Goal: Transaction & Acquisition: Purchase product/service

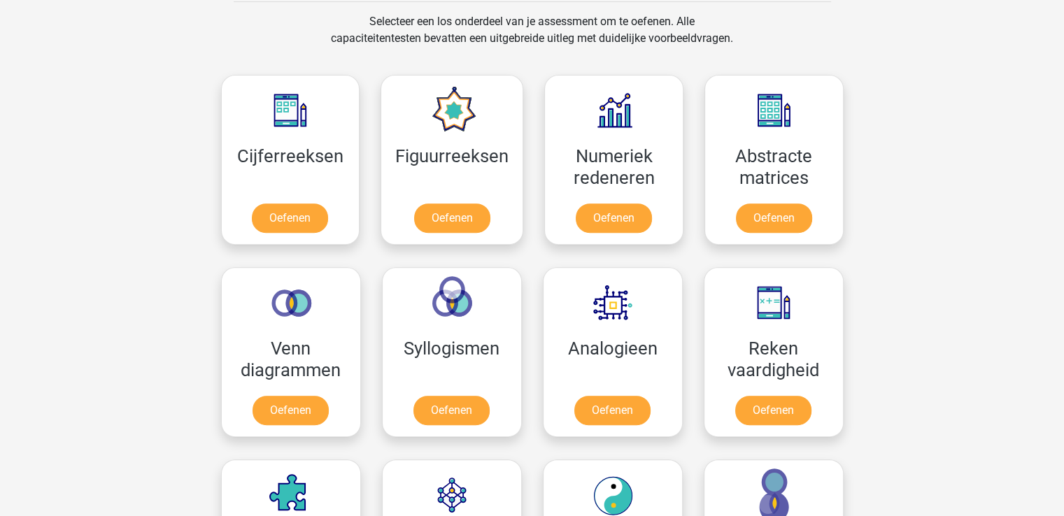
scroll to position [568, 0]
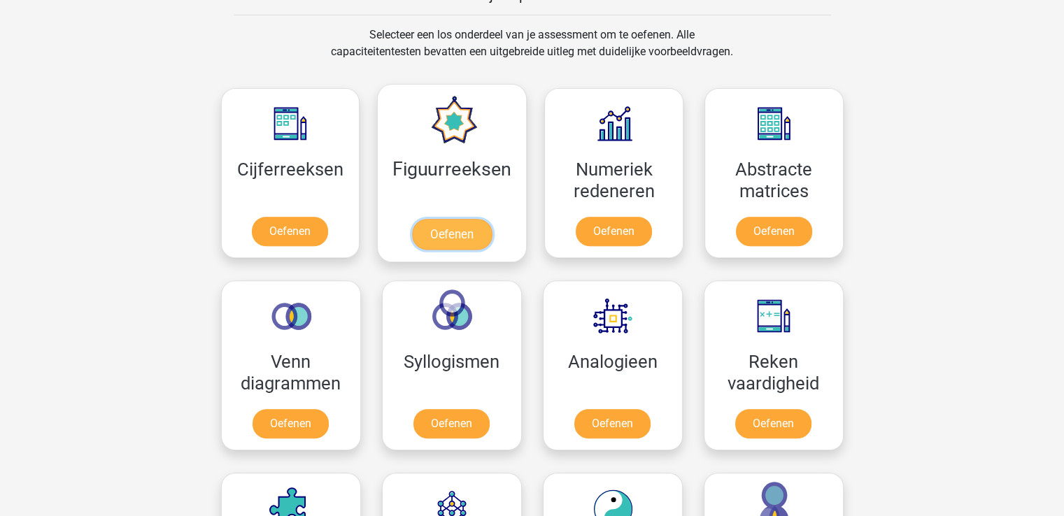
click at [455, 233] on link "Oefenen" at bounding box center [452, 234] width 80 height 31
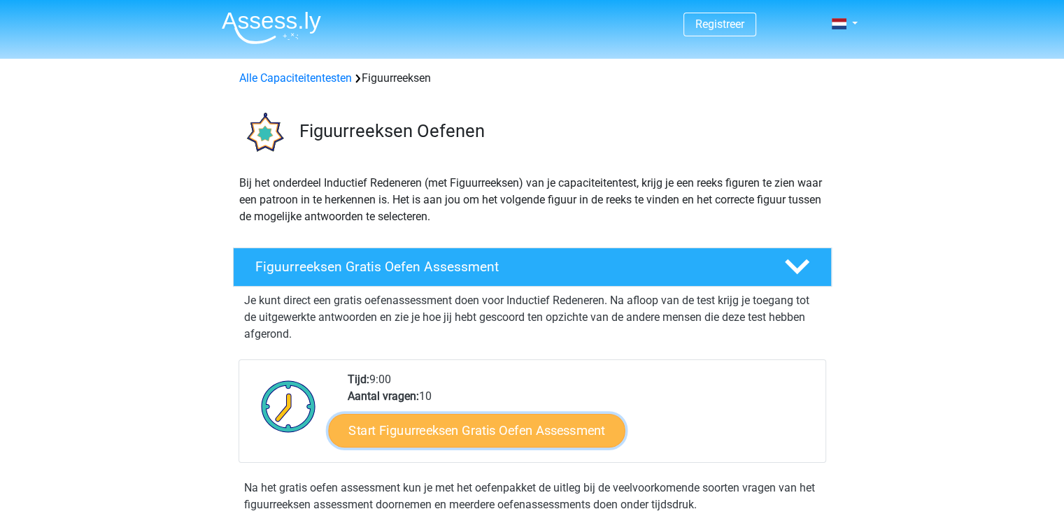
click at [506, 430] on link "Start Figuurreeksen Gratis Oefen Assessment" at bounding box center [476, 430] width 297 height 34
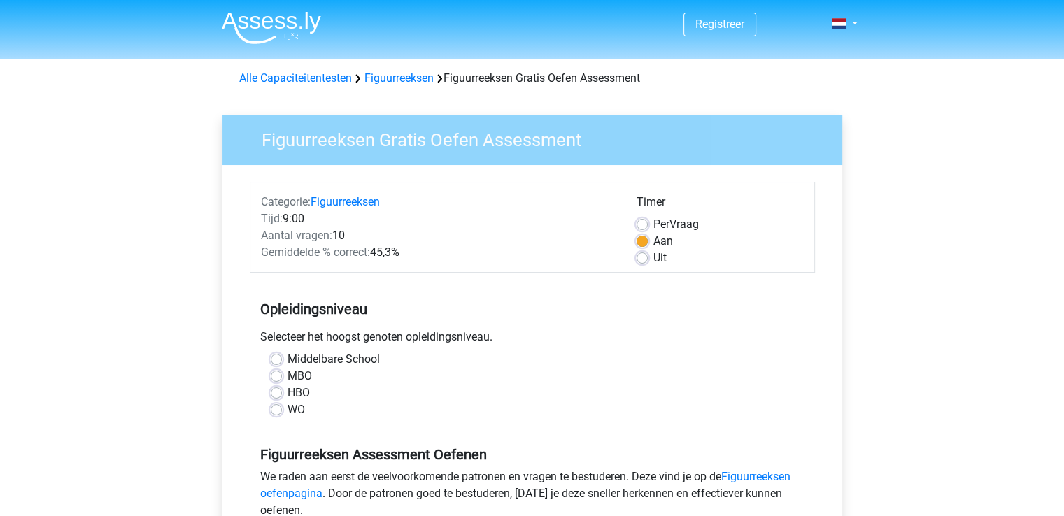
click at [287, 408] on label "WO" at bounding box center [295, 409] width 17 height 17
click at [277, 408] on input "WO" at bounding box center [276, 408] width 11 height 14
radio input "true"
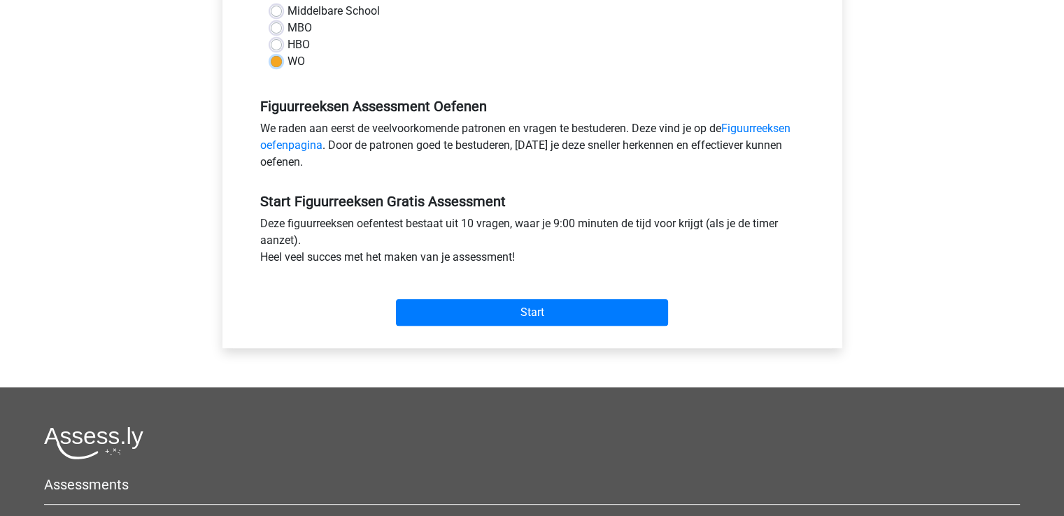
scroll to position [378, 0]
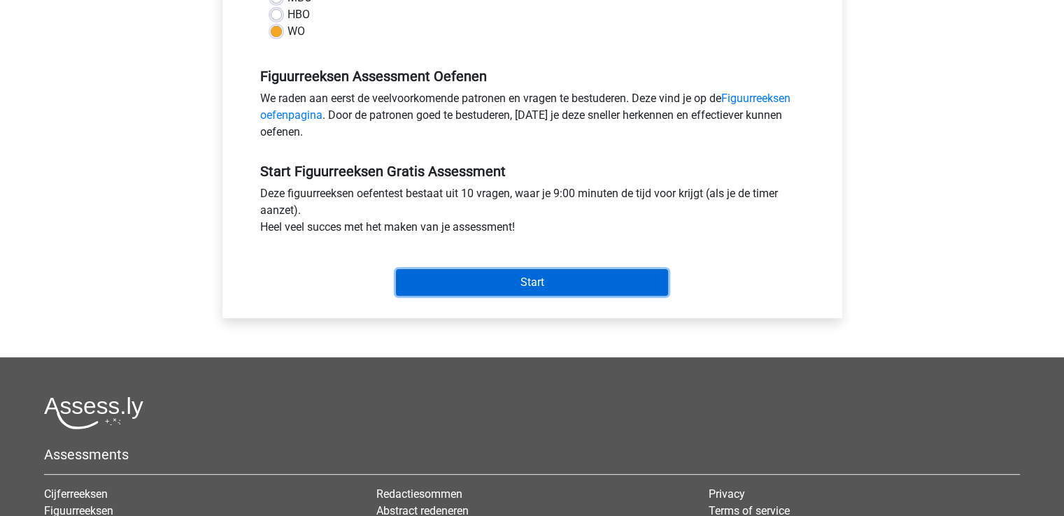
click at [526, 286] on input "Start" at bounding box center [532, 282] width 272 height 27
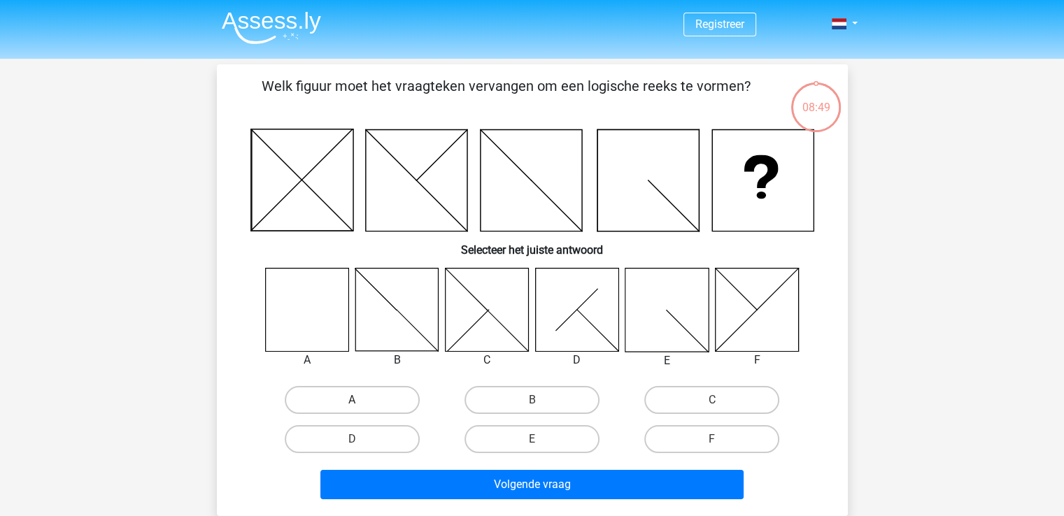
click at [347, 392] on label "A" at bounding box center [352, 400] width 135 height 28
click at [352, 400] on input "A" at bounding box center [356, 404] width 9 height 9
radio input "true"
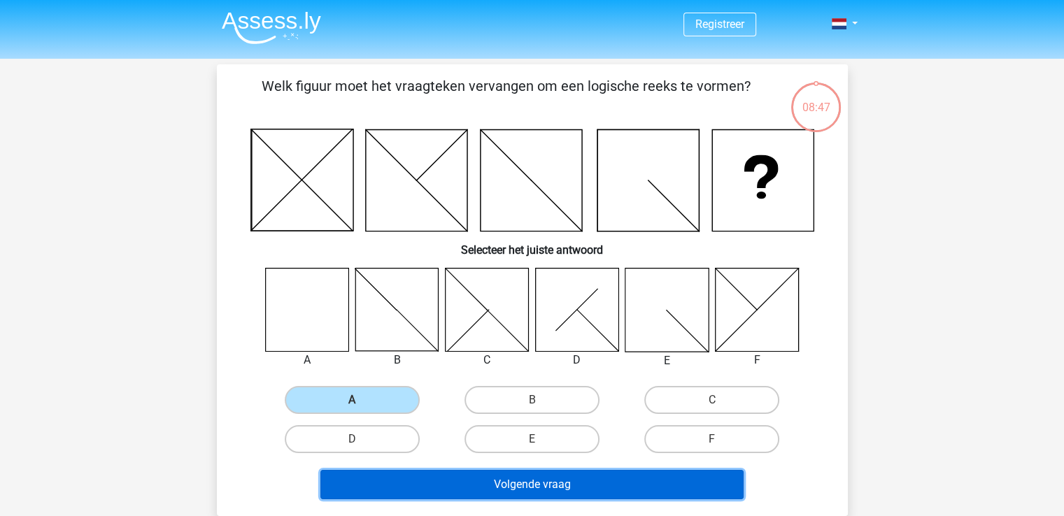
click at [534, 483] on button "Volgende vraag" at bounding box center [531, 484] width 423 height 29
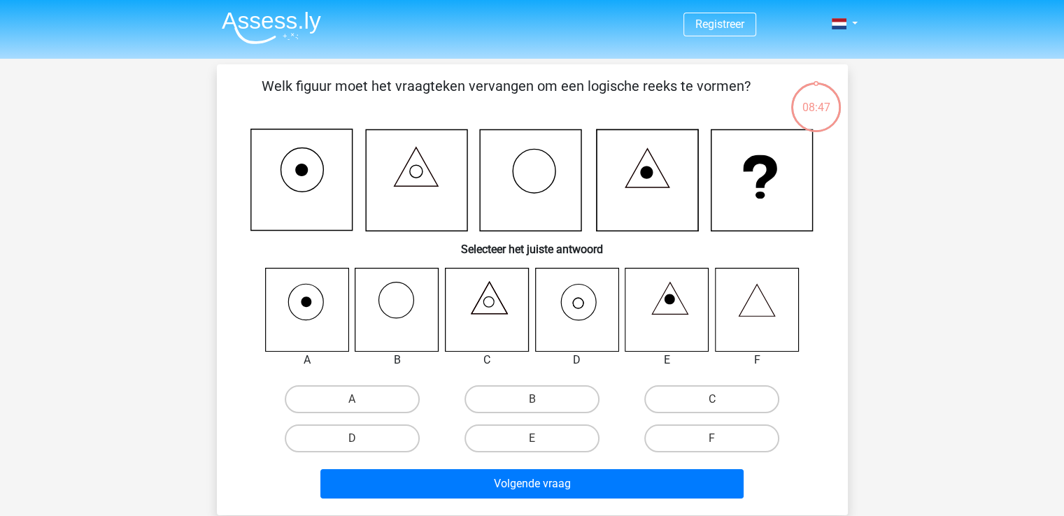
scroll to position [64, 0]
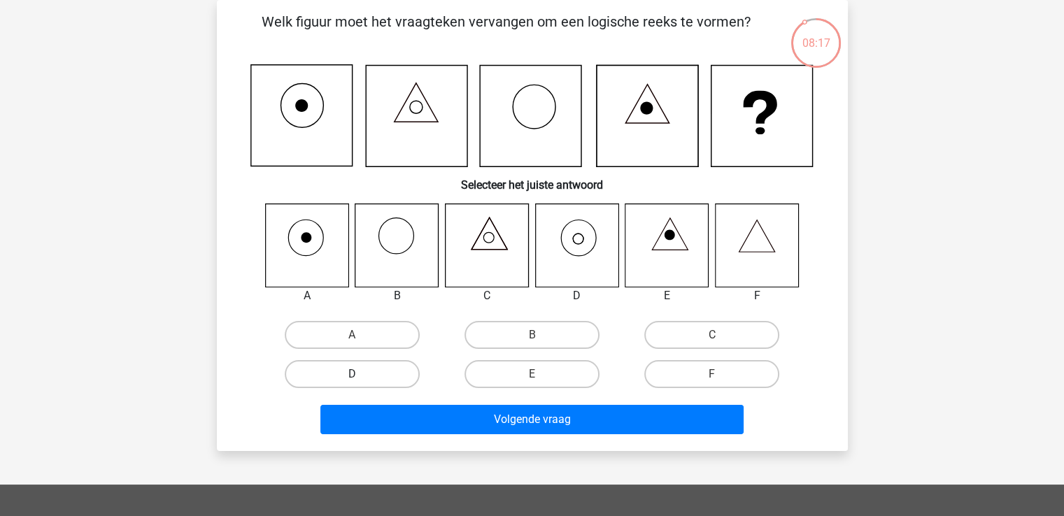
click at [366, 371] on label "D" at bounding box center [352, 374] width 135 height 28
click at [361, 374] on input "D" at bounding box center [356, 378] width 9 height 9
radio input "true"
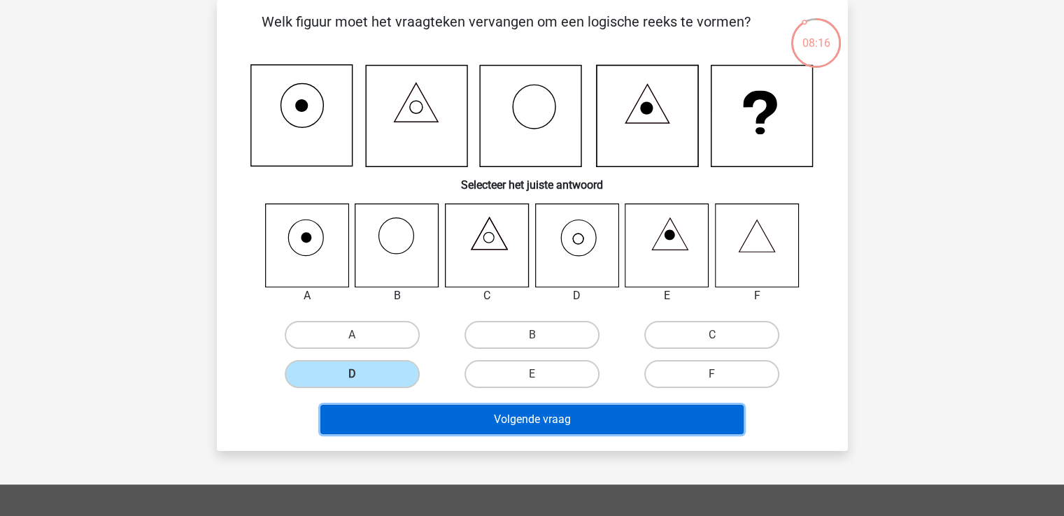
click at [557, 420] on button "Volgende vraag" at bounding box center [531, 419] width 423 height 29
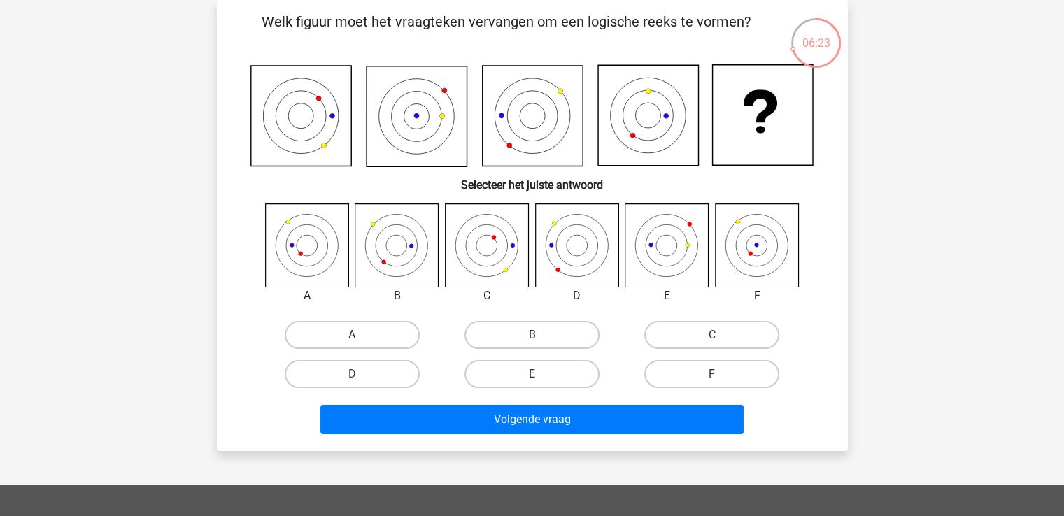
click at [345, 338] on label "A" at bounding box center [352, 335] width 135 height 28
click at [352, 338] on input "A" at bounding box center [356, 339] width 9 height 9
radio input "true"
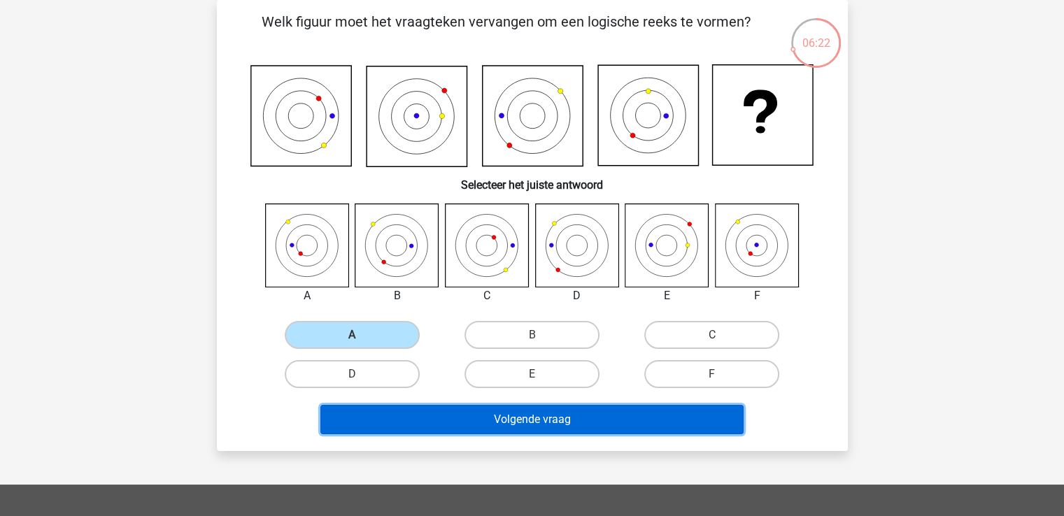
click at [555, 411] on button "Volgende vraag" at bounding box center [531, 419] width 423 height 29
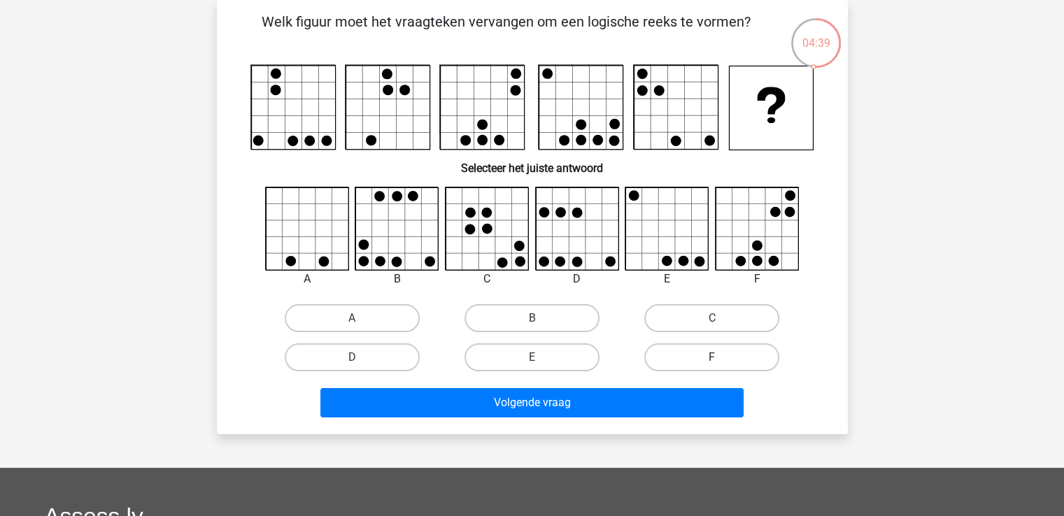
click at [733, 350] on label "F" at bounding box center [711, 357] width 135 height 28
click at [721, 357] on input "F" at bounding box center [716, 361] width 9 height 9
radio input "true"
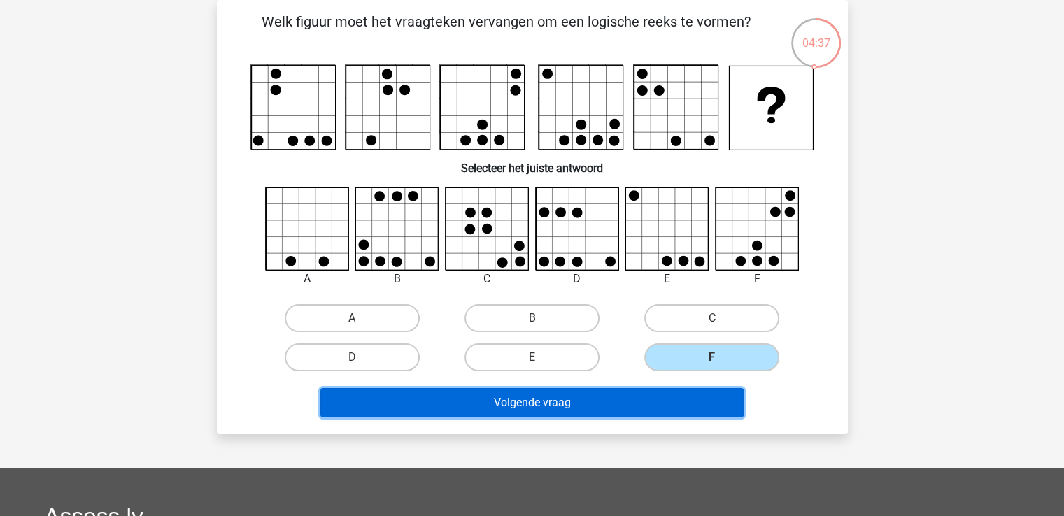
click at [571, 393] on button "Volgende vraag" at bounding box center [531, 402] width 423 height 29
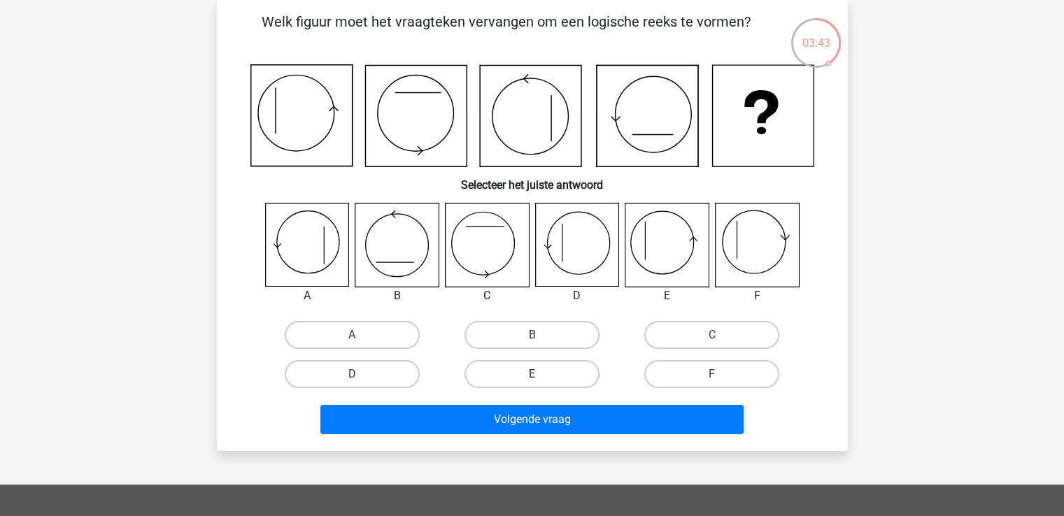
click at [541, 377] on label "E" at bounding box center [531, 374] width 135 height 28
click at [541, 377] on input "E" at bounding box center [535, 378] width 9 height 9
radio input "true"
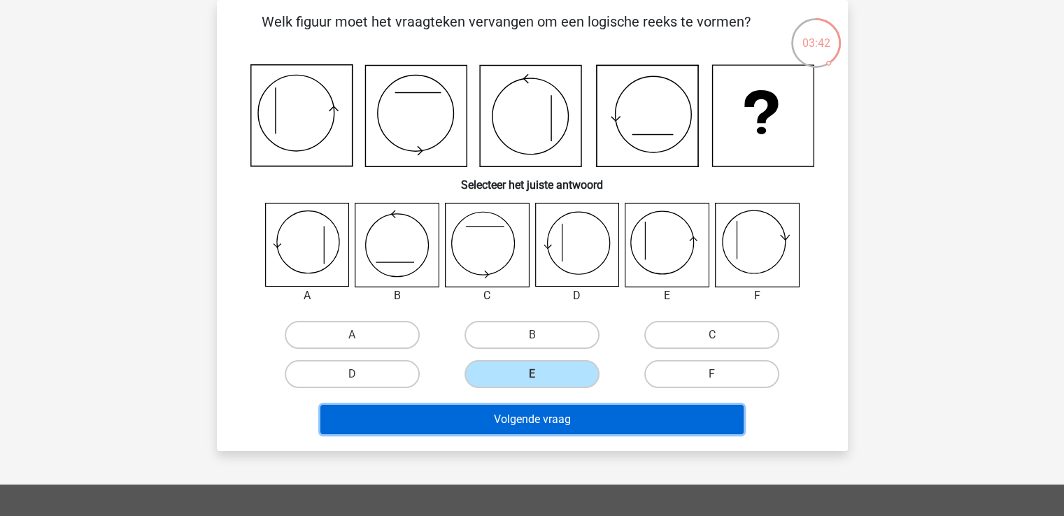
click at [543, 421] on button "Volgende vraag" at bounding box center [531, 419] width 423 height 29
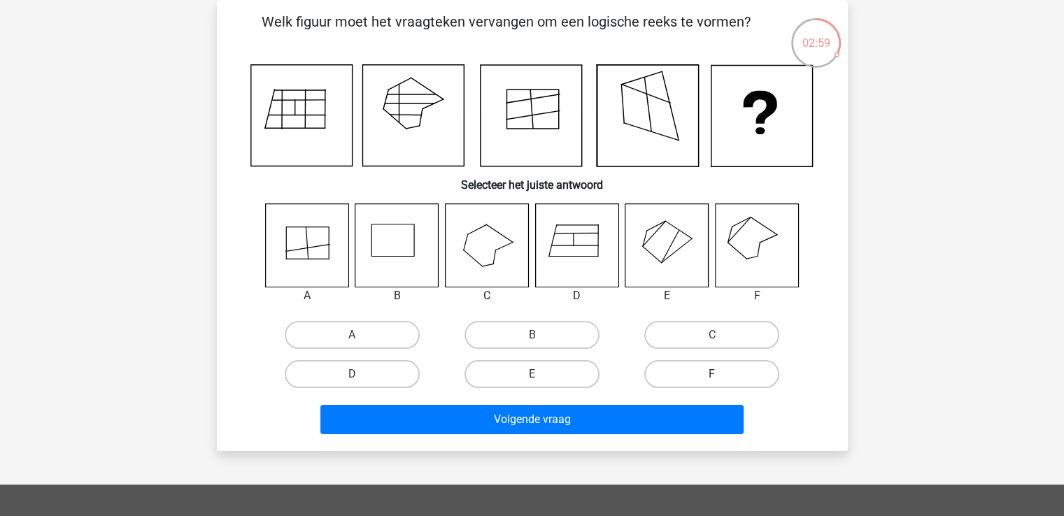
click at [708, 380] on label "F" at bounding box center [711, 374] width 135 height 28
click at [712, 380] on input "F" at bounding box center [716, 378] width 9 height 9
radio input "true"
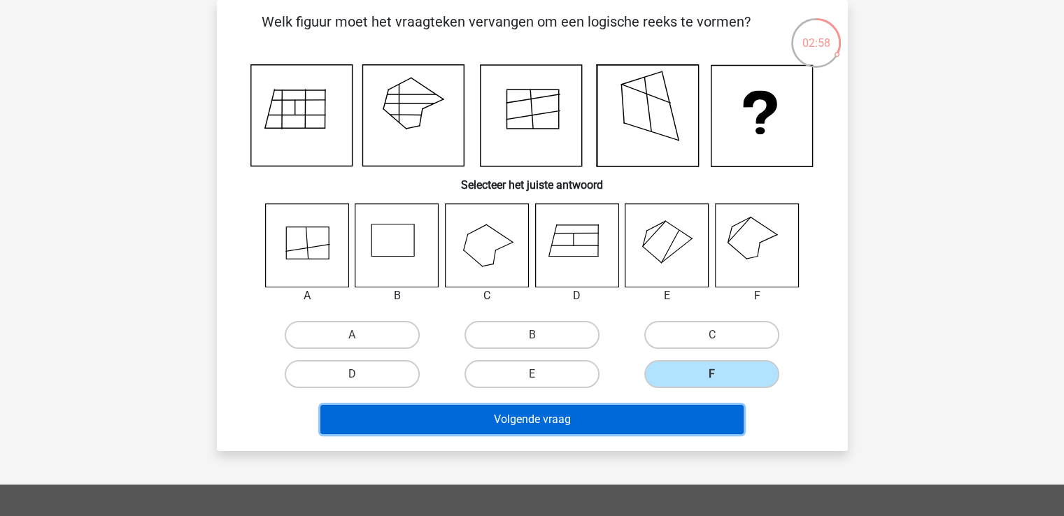
click at [605, 417] on button "Volgende vraag" at bounding box center [531, 419] width 423 height 29
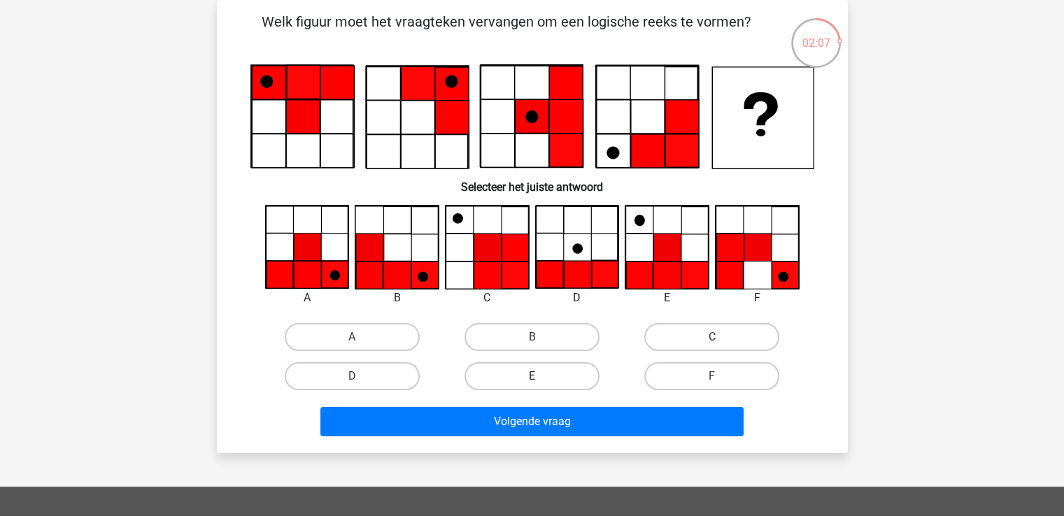
click at [528, 380] on label "E" at bounding box center [531, 376] width 135 height 28
click at [531, 380] on input "E" at bounding box center [535, 380] width 9 height 9
radio input "true"
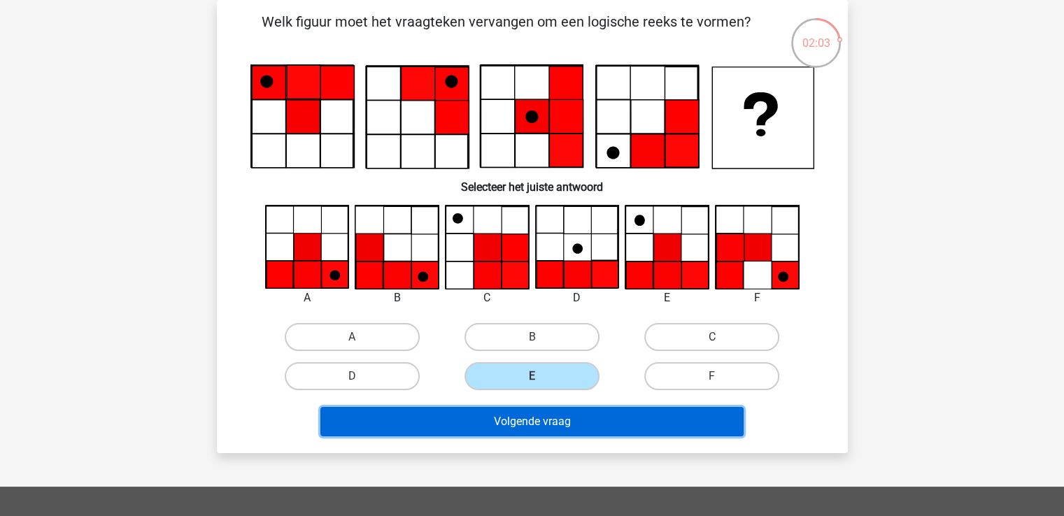
click at [549, 421] on button "Volgende vraag" at bounding box center [531, 421] width 423 height 29
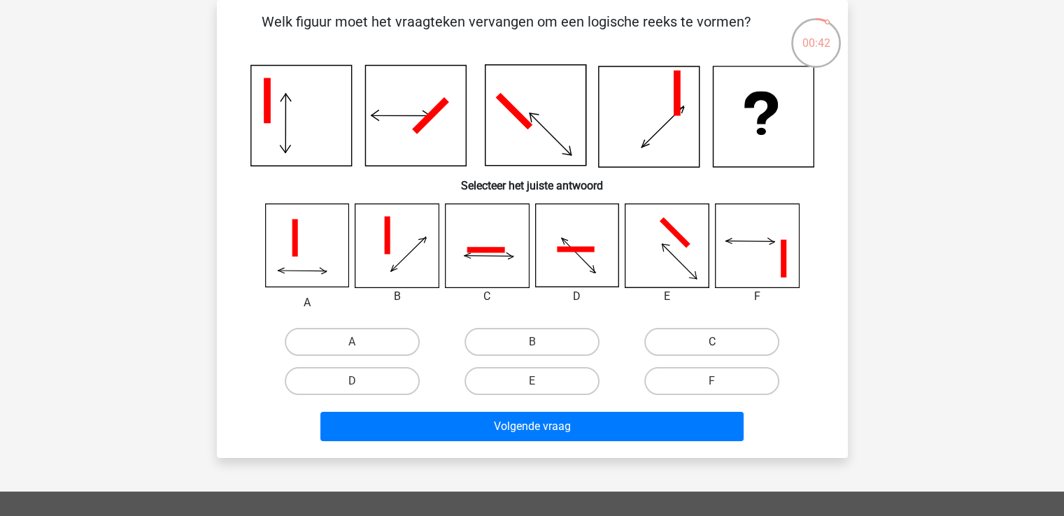
click at [708, 353] on label "C" at bounding box center [711, 342] width 135 height 28
click at [712, 351] on input "C" at bounding box center [716, 346] width 9 height 9
radio input "true"
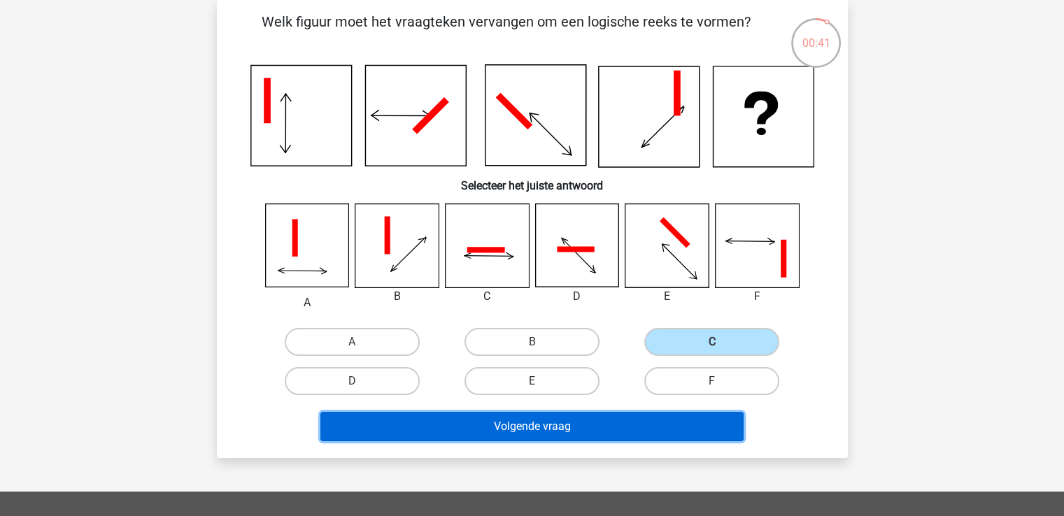
click at [559, 423] on button "Volgende vraag" at bounding box center [531, 426] width 423 height 29
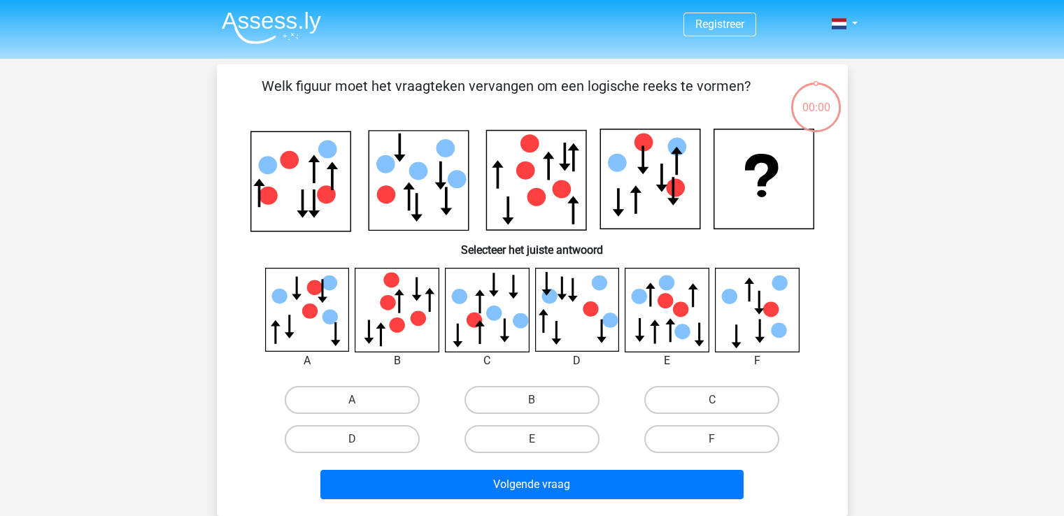
scroll to position [64, 0]
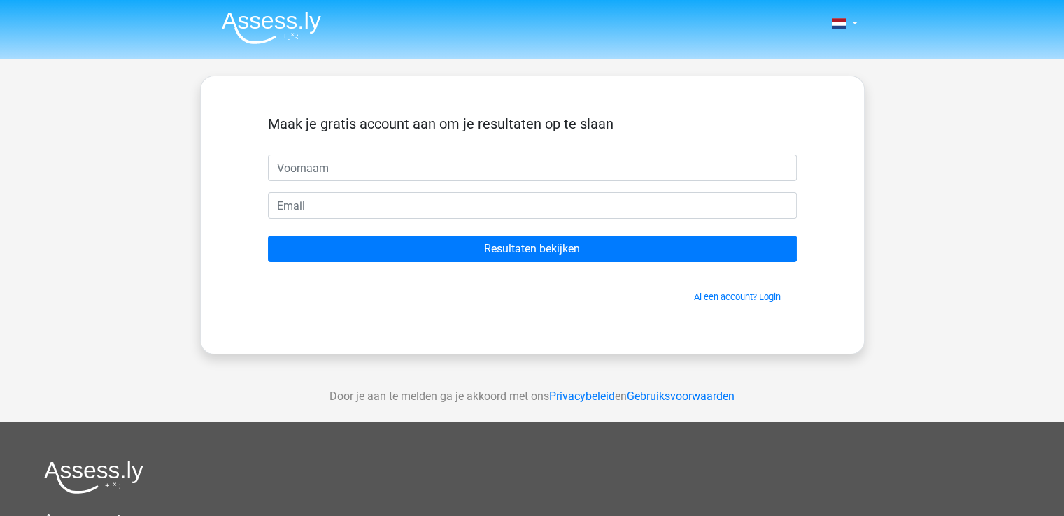
click at [373, 169] on input "text" at bounding box center [532, 168] width 529 height 27
type input "Lidewij"
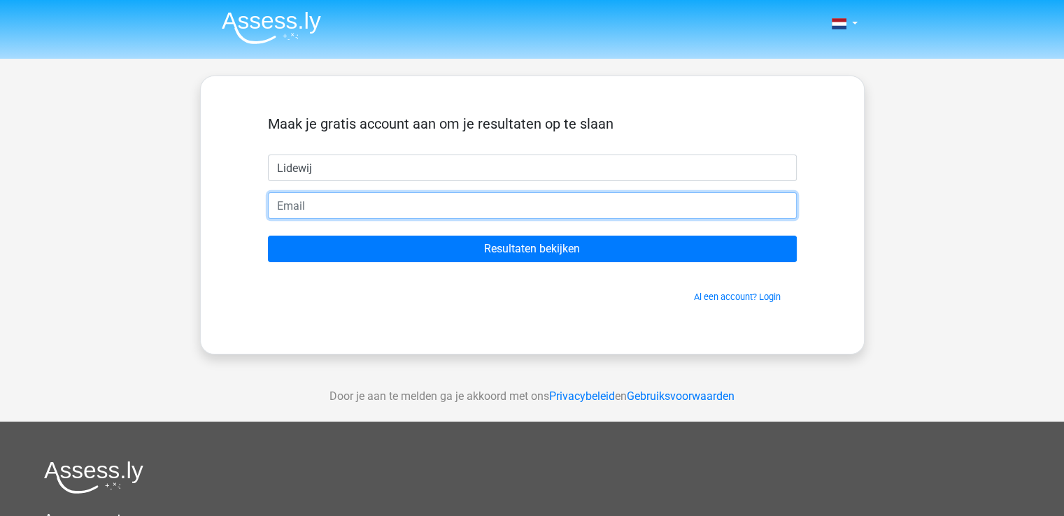
click at [319, 201] on input "email" at bounding box center [532, 205] width 529 height 27
type input "[EMAIL_ADDRESS][DOMAIN_NAME]"
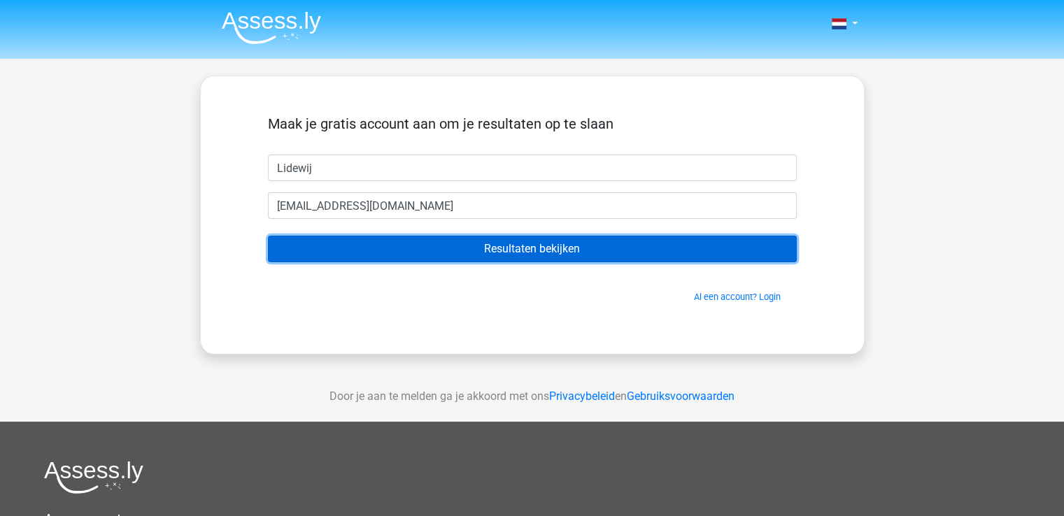
click at [531, 249] on input "Resultaten bekijken" at bounding box center [532, 249] width 529 height 27
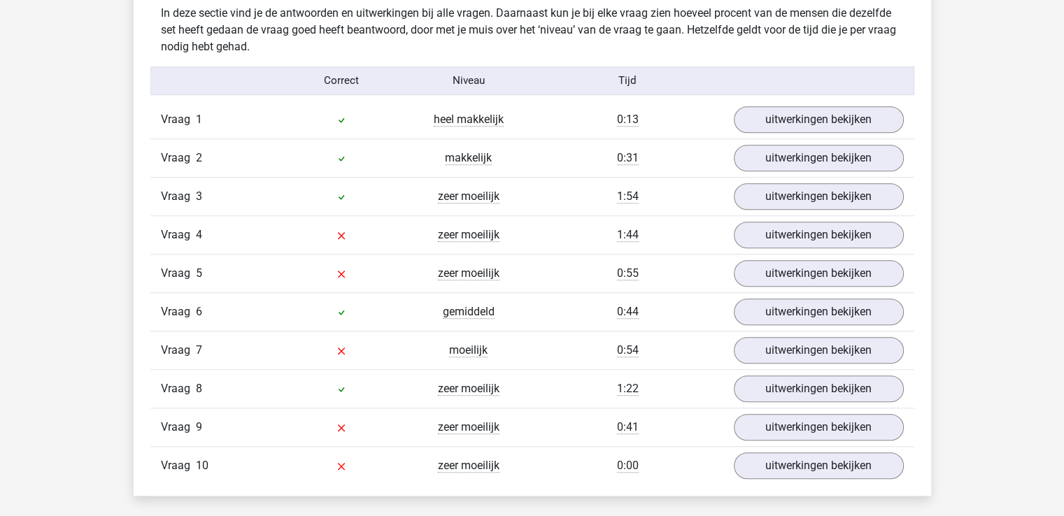
scroll to position [1102, 0]
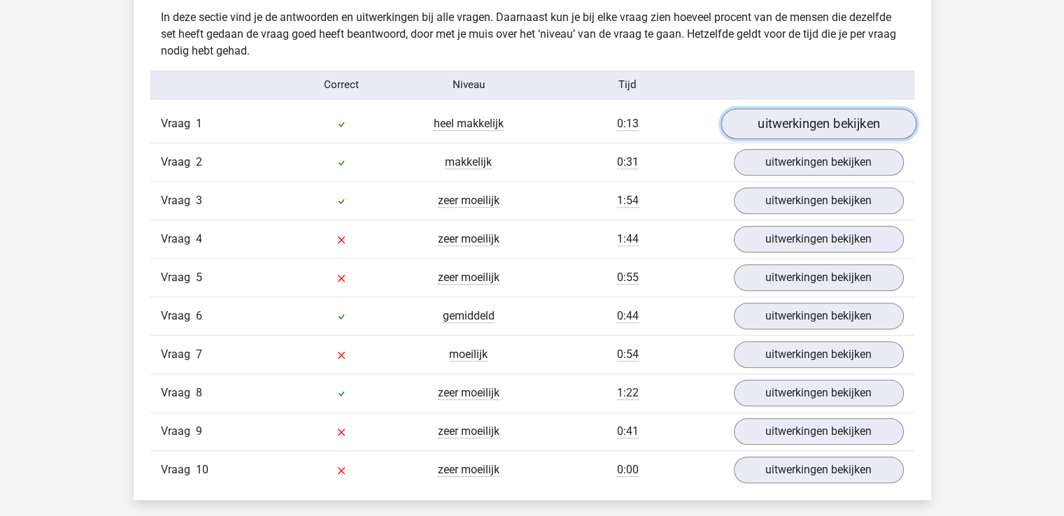
click at [812, 120] on link "uitwerkingen bekijken" at bounding box center [817, 123] width 195 height 31
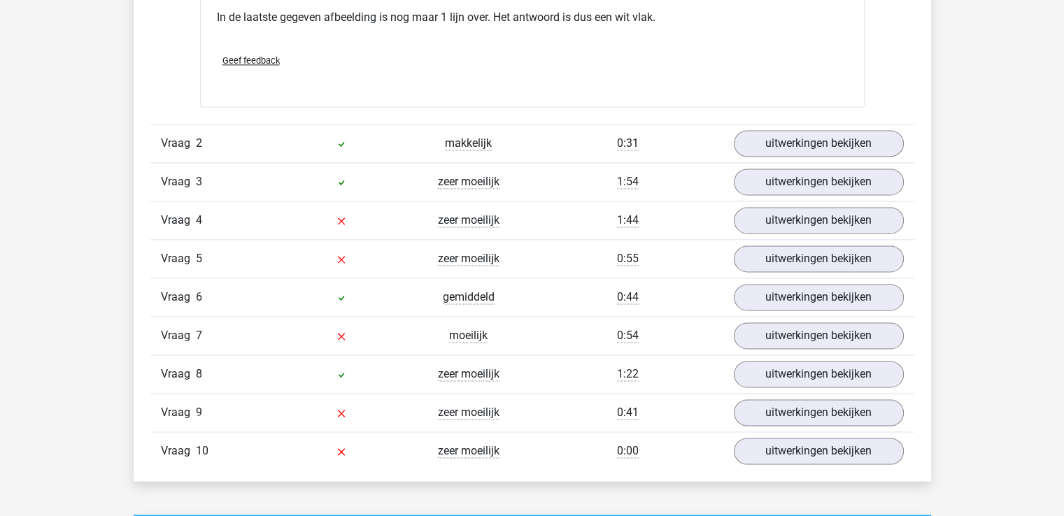
scroll to position [1946, 0]
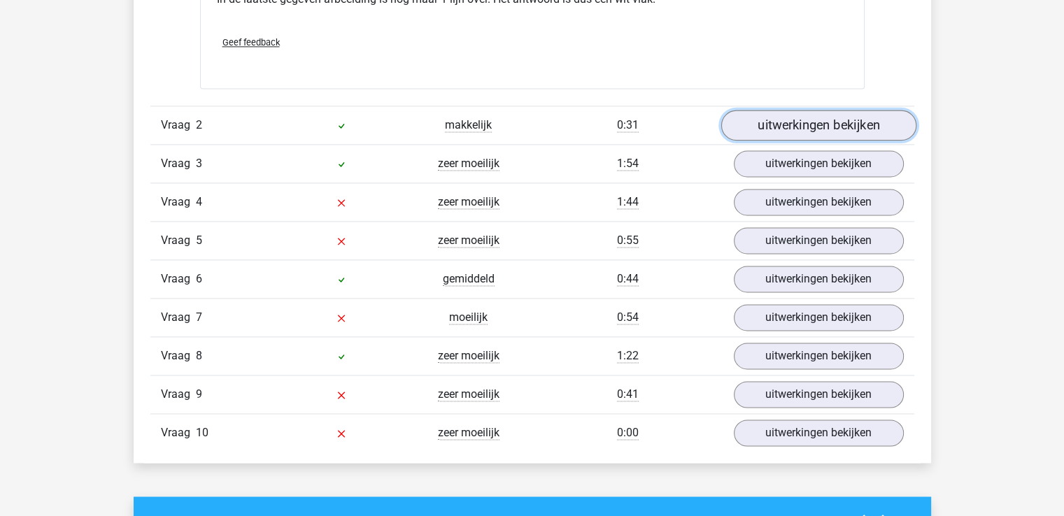
click at [828, 121] on link "uitwerkingen bekijken" at bounding box center [817, 125] width 195 height 31
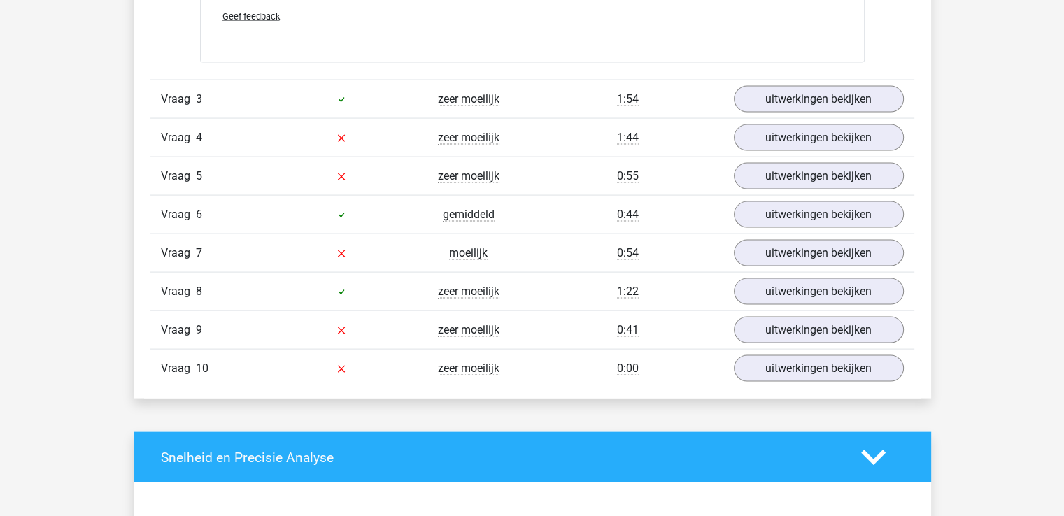
scroll to position [2884, 0]
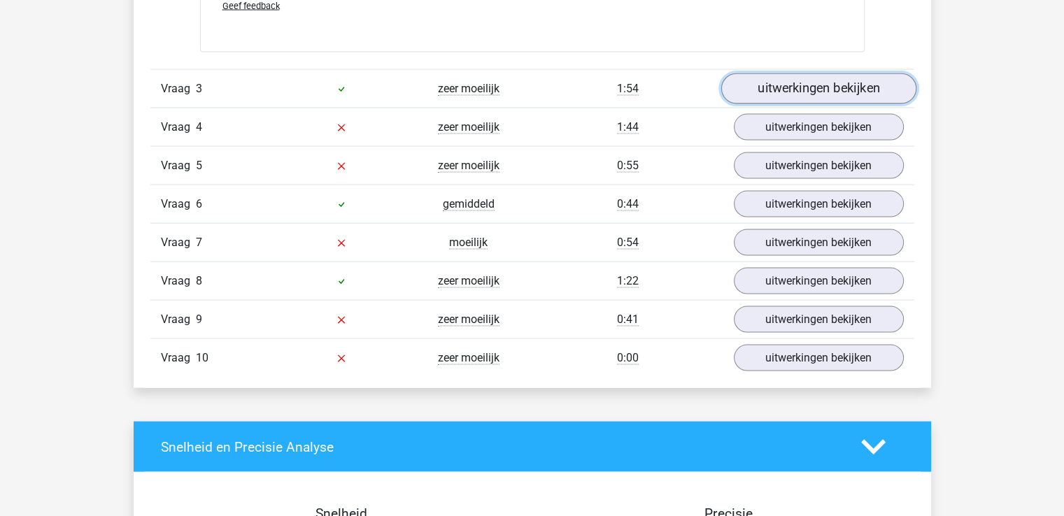
click at [827, 85] on link "uitwerkingen bekijken" at bounding box center [817, 88] width 195 height 31
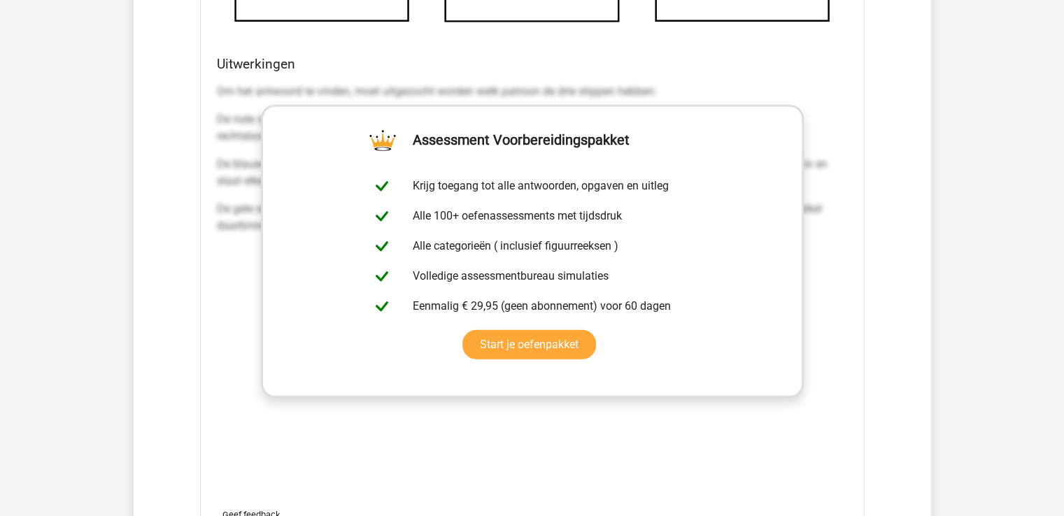
scroll to position [3591, 0]
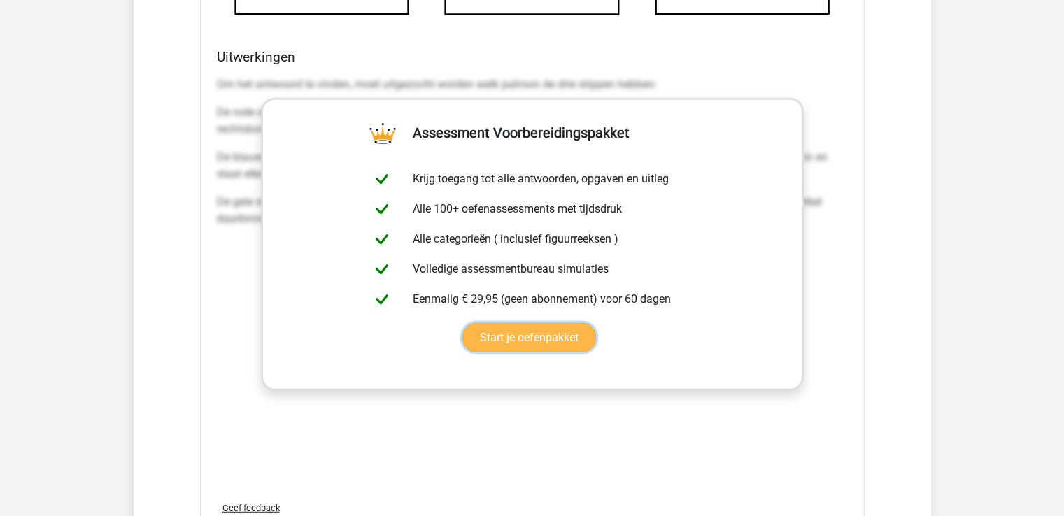
click at [530, 336] on link "Start je oefenpakket" at bounding box center [529, 337] width 134 height 29
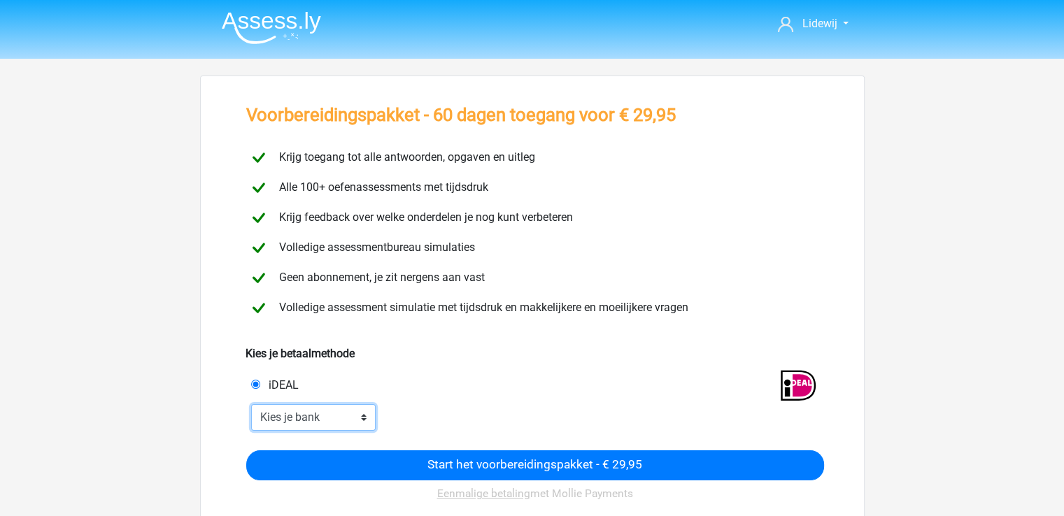
click at [364, 417] on select "Kies je bank ABN AMRO ING Rabobank ASN Bank bunq Knab N26 NN Regiobank Revolut …" at bounding box center [313, 417] width 125 height 27
select select "ideal_[SWIFT_CODE]"
click at [251, 404] on select "Kies je bank ABN AMRO ING Rabobank ASN Bank bunq Knab N26 NN Regiobank Revolut …" at bounding box center [313, 417] width 125 height 27
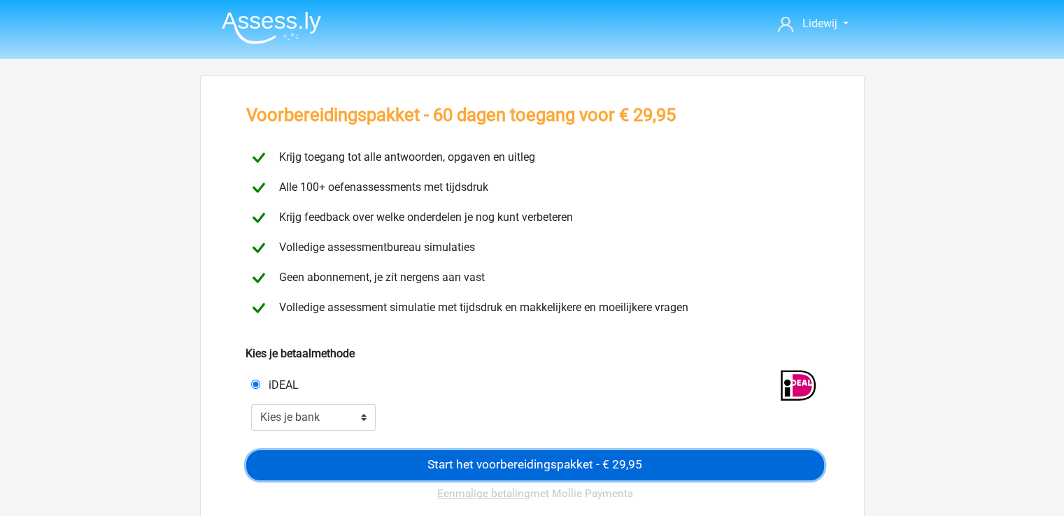
click at [531, 462] on input "Start het voorbereidingspakket - € 29,95" at bounding box center [535, 465] width 578 height 30
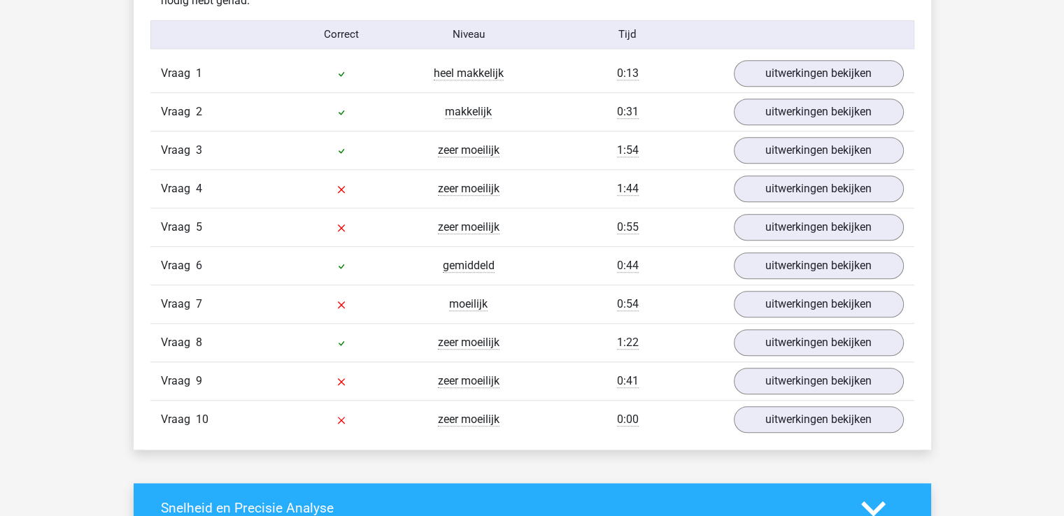
scroll to position [1287, 0]
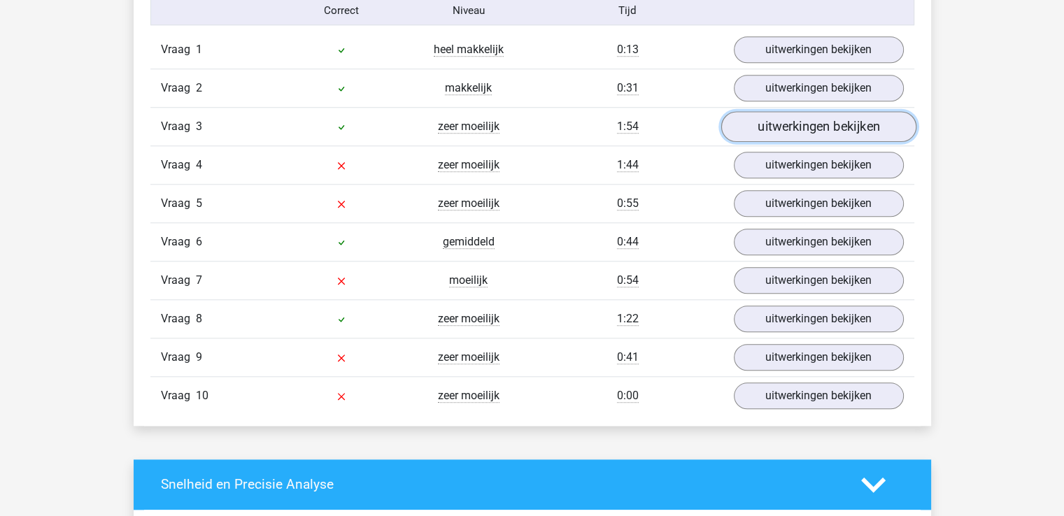
click at [811, 124] on link "uitwerkingen bekijken" at bounding box center [817, 126] width 195 height 31
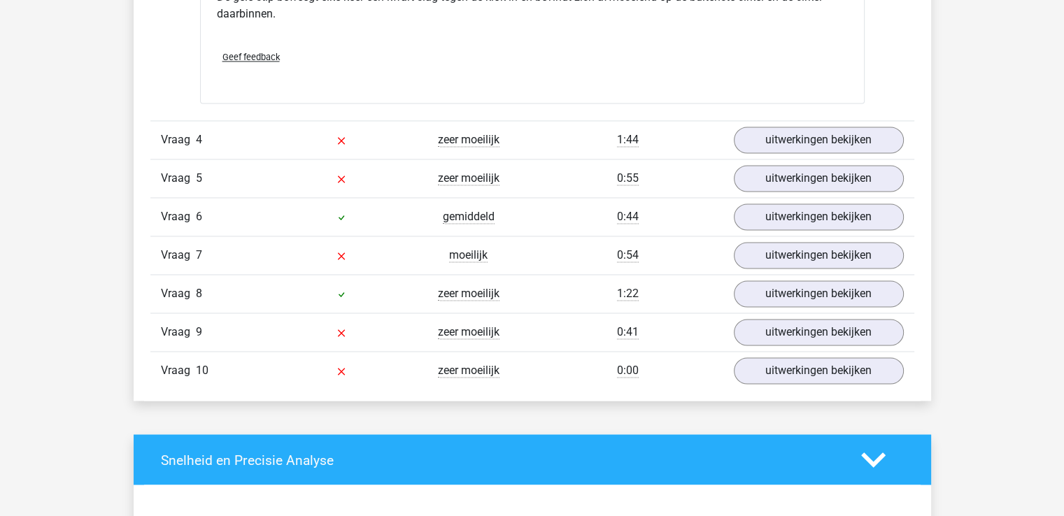
scroll to position [2256, 0]
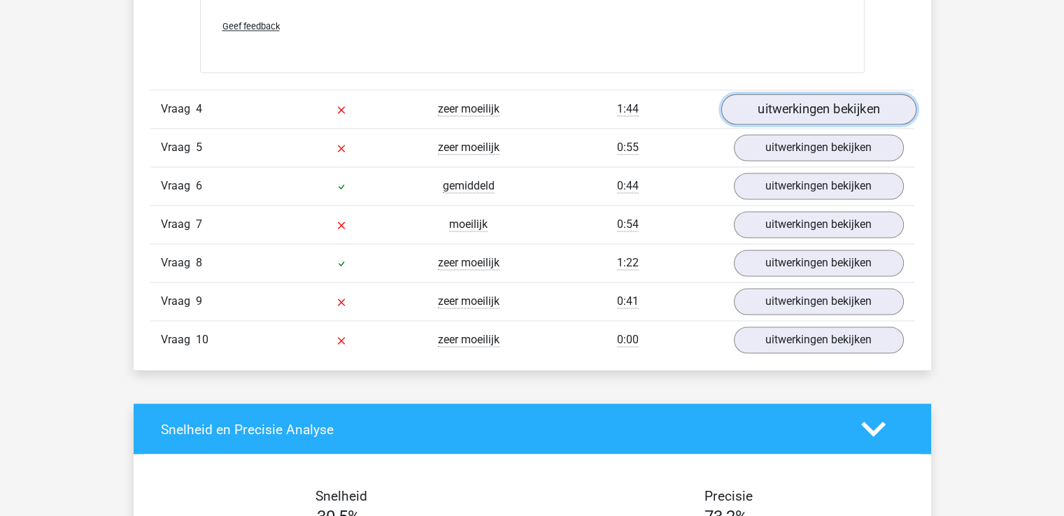
click at [814, 103] on link "uitwerkingen bekijken" at bounding box center [817, 109] width 195 height 31
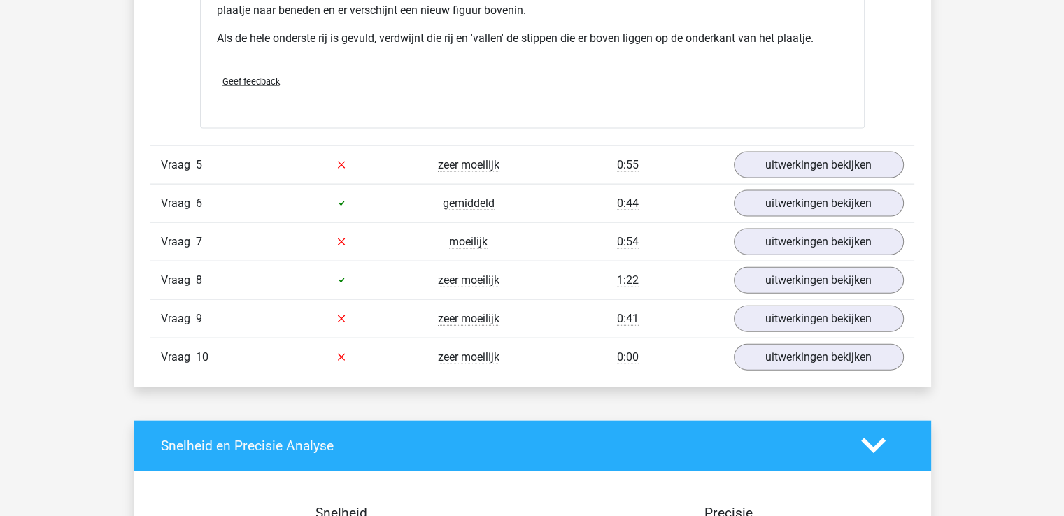
scroll to position [3109, 0]
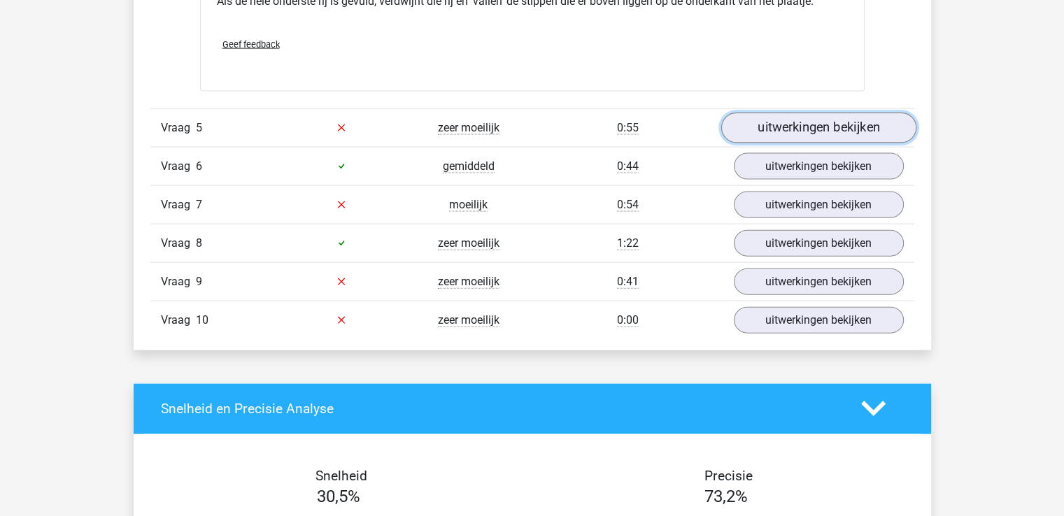
click at [811, 124] on link "uitwerkingen bekijken" at bounding box center [817, 128] width 195 height 31
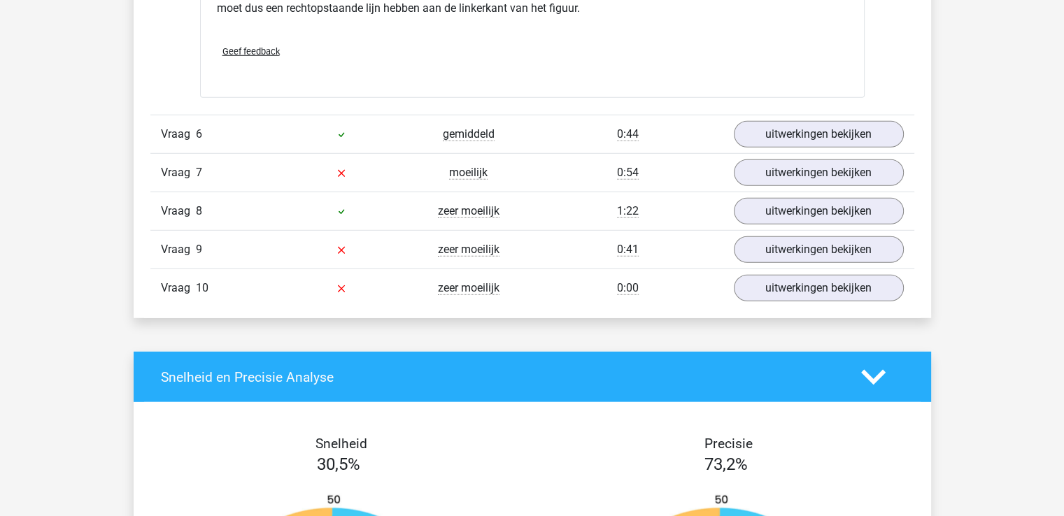
scroll to position [4032, 0]
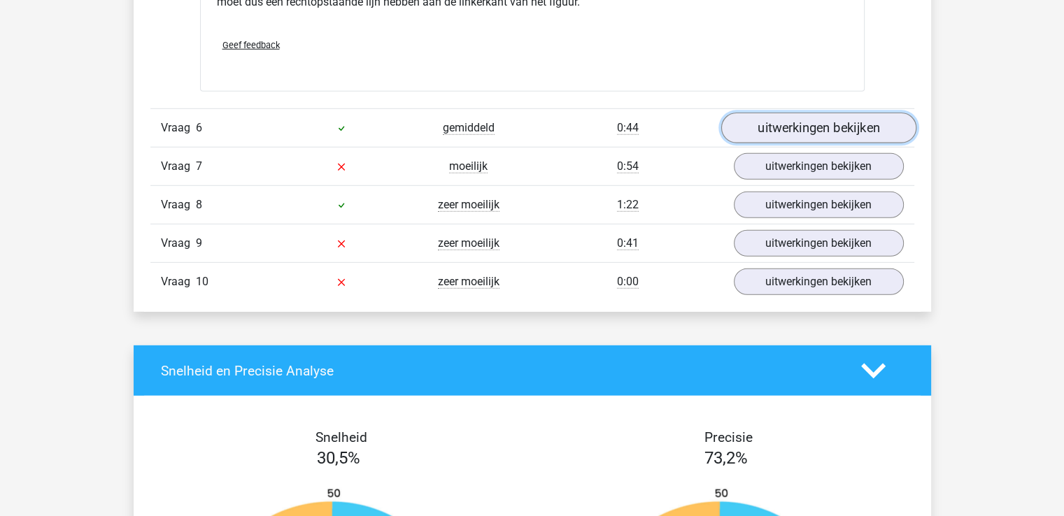
click at [815, 119] on link "uitwerkingen bekijken" at bounding box center [817, 128] width 195 height 31
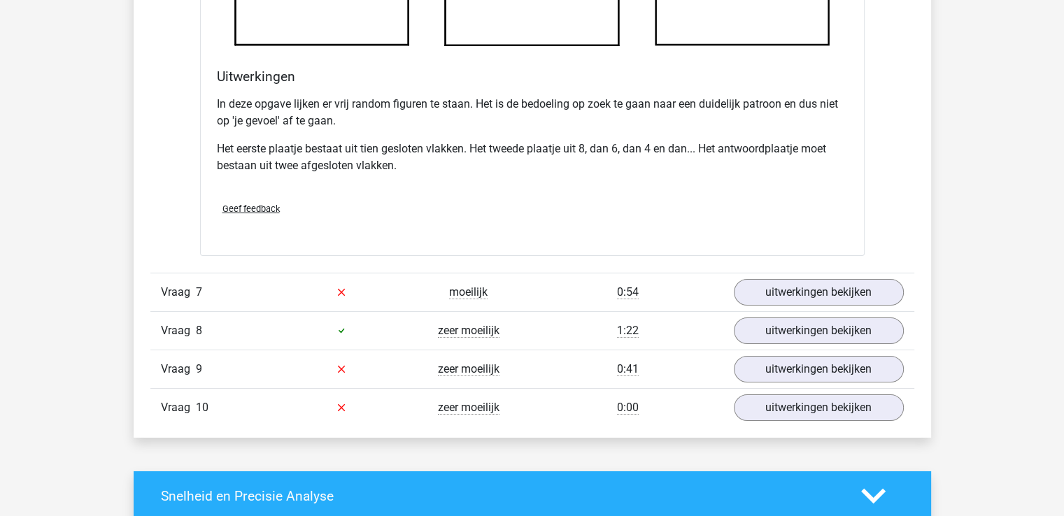
scroll to position [4909, 0]
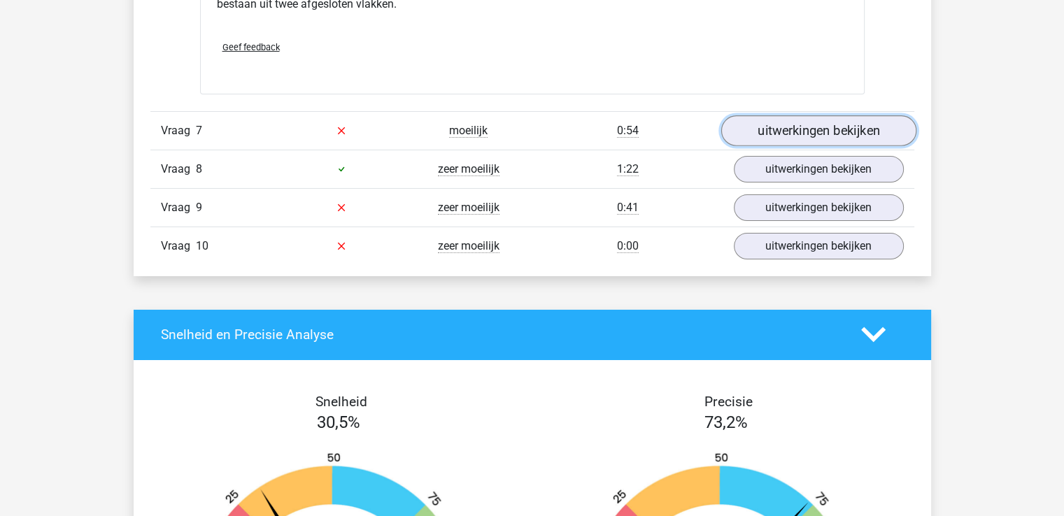
click at [809, 123] on link "uitwerkingen bekijken" at bounding box center [817, 130] width 195 height 31
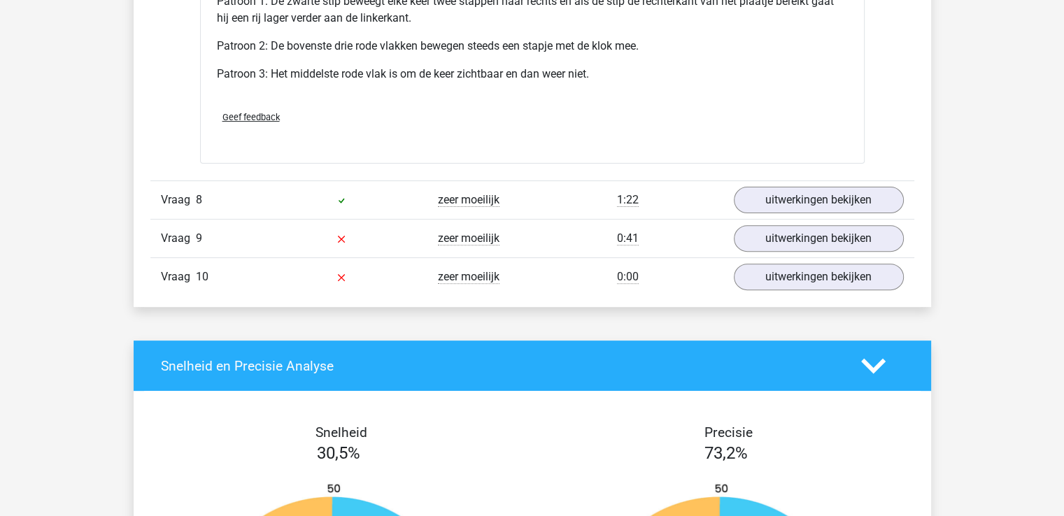
scroll to position [5768, 0]
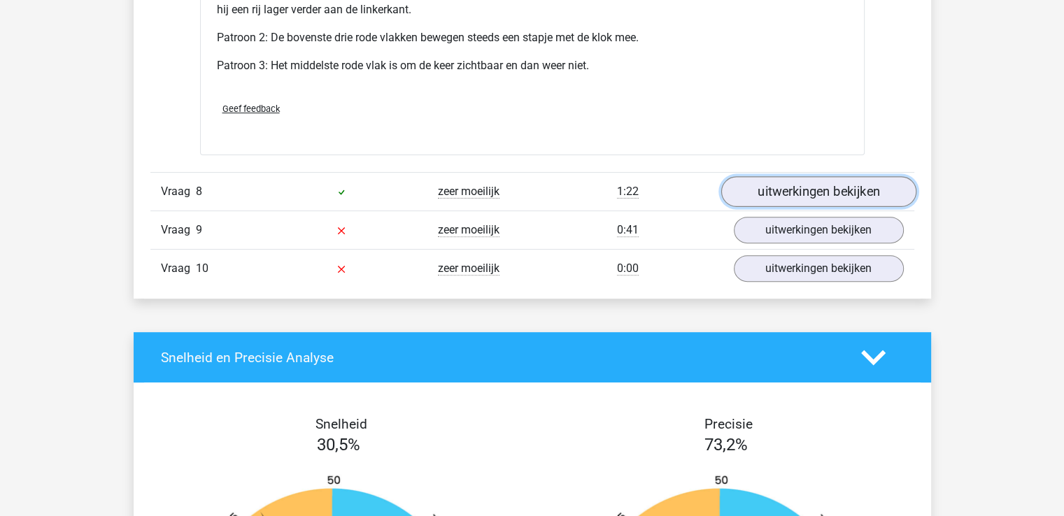
click at [806, 185] on link "uitwerkingen bekijken" at bounding box center [817, 192] width 195 height 31
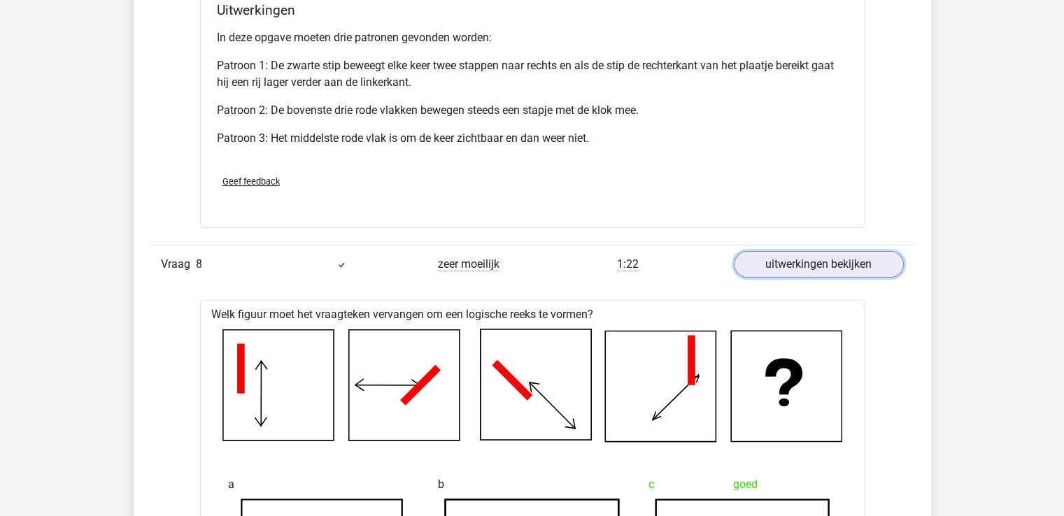
scroll to position [5649, 0]
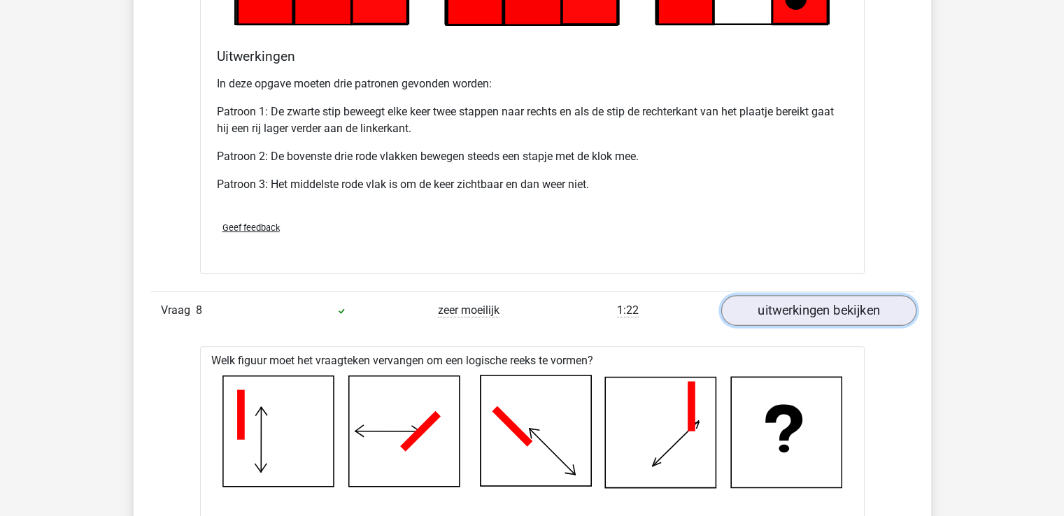
click at [839, 300] on link "uitwerkingen bekijken" at bounding box center [817, 311] width 195 height 31
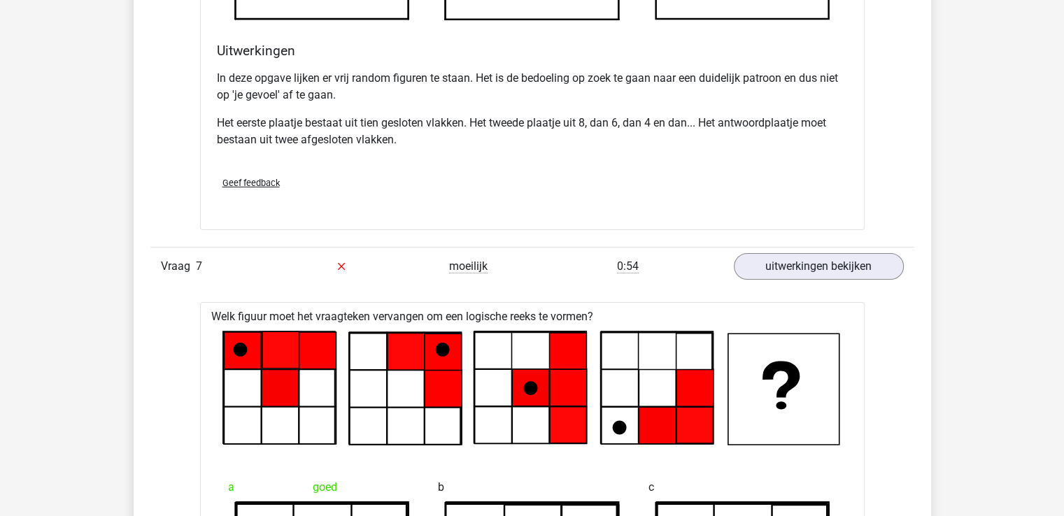
scroll to position [4765, 0]
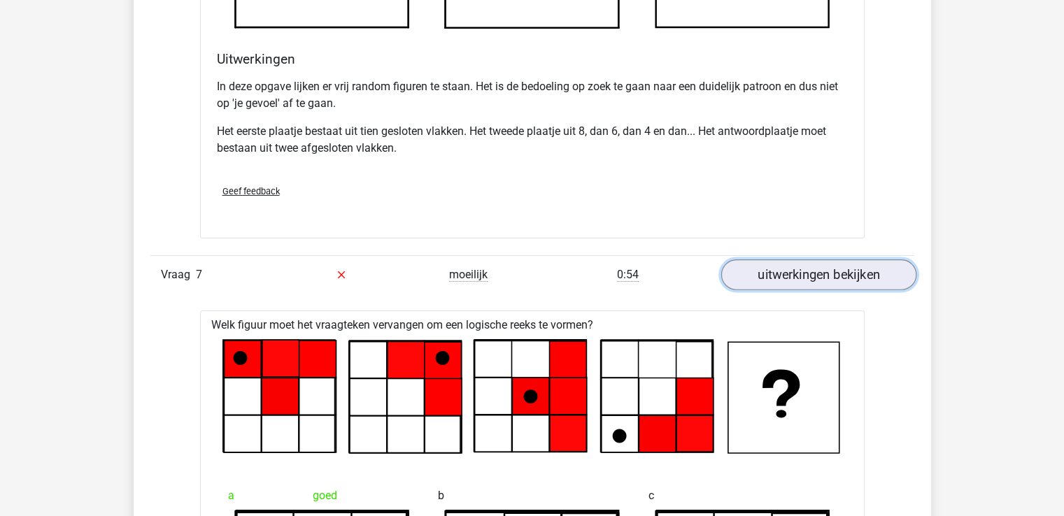
click at [797, 271] on link "uitwerkingen bekijken" at bounding box center [817, 274] width 195 height 31
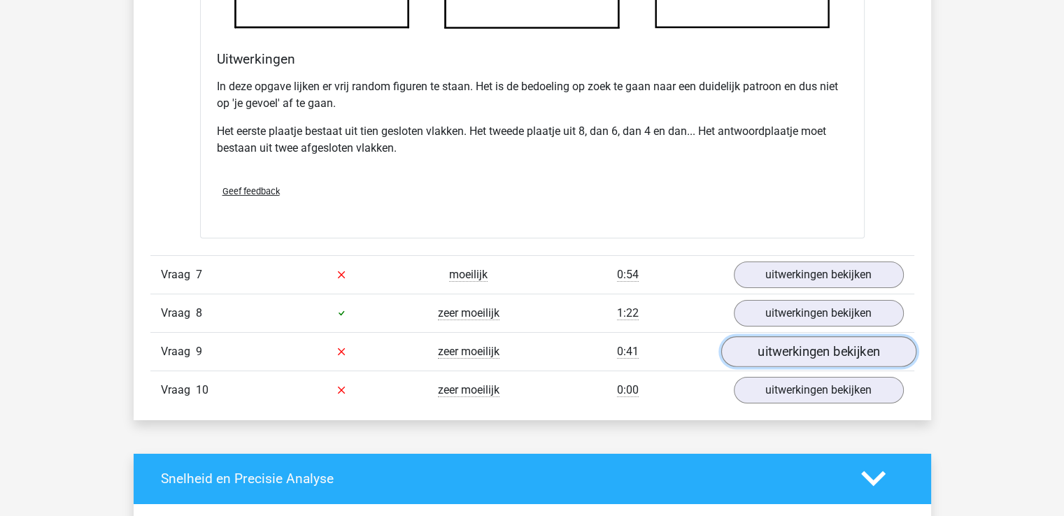
click at [818, 345] on link "uitwerkingen bekijken" at bounding box center [817, 351] width 195 height 31
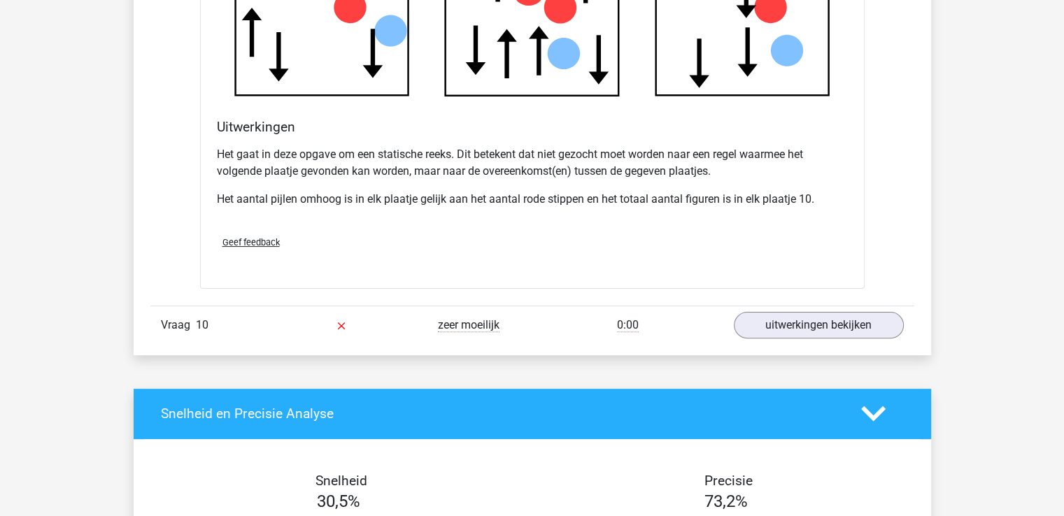
scroll to position [5762, 0]
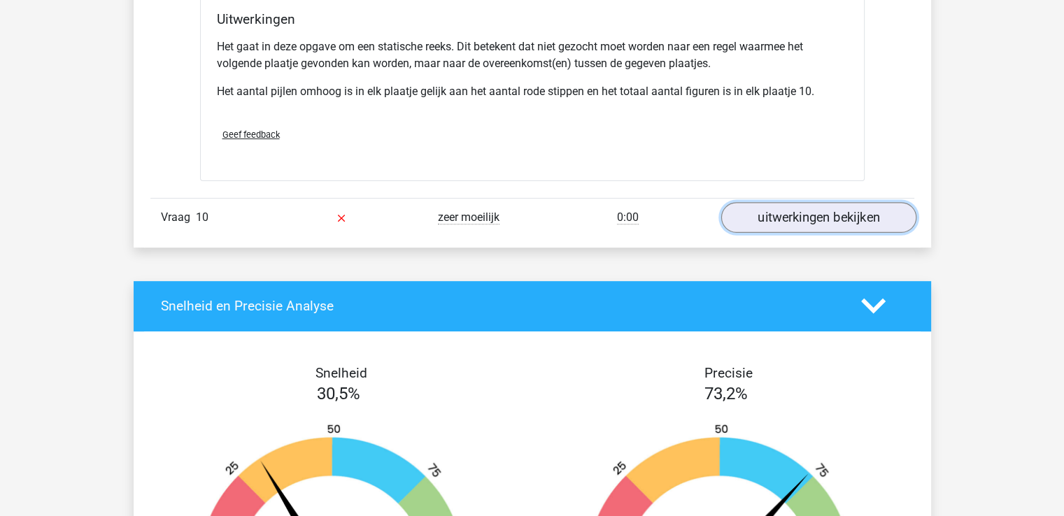
click at [800, 216] on link "uitwerkingen bekijken" at bounding box center [817, 217] width 195 height 31
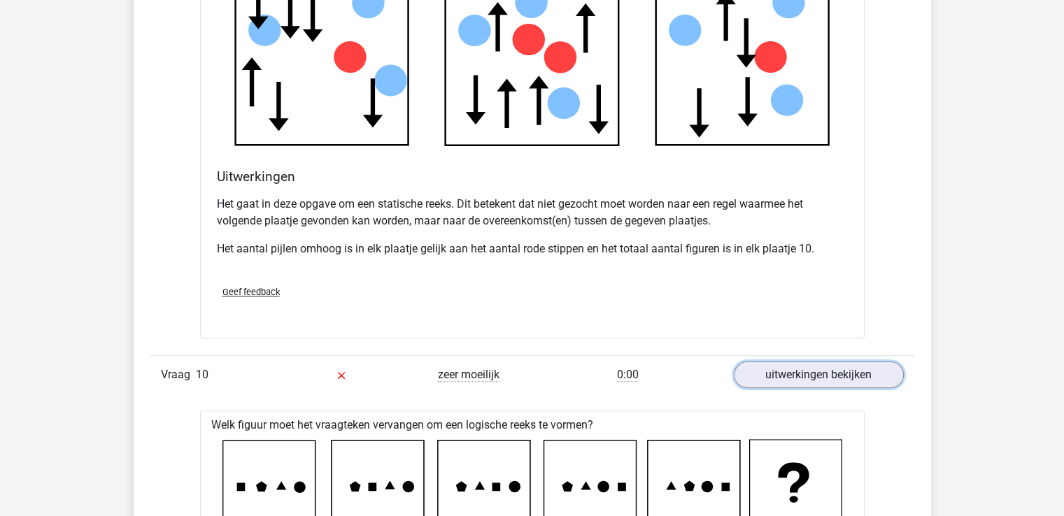
scroll to position [5530, 0]
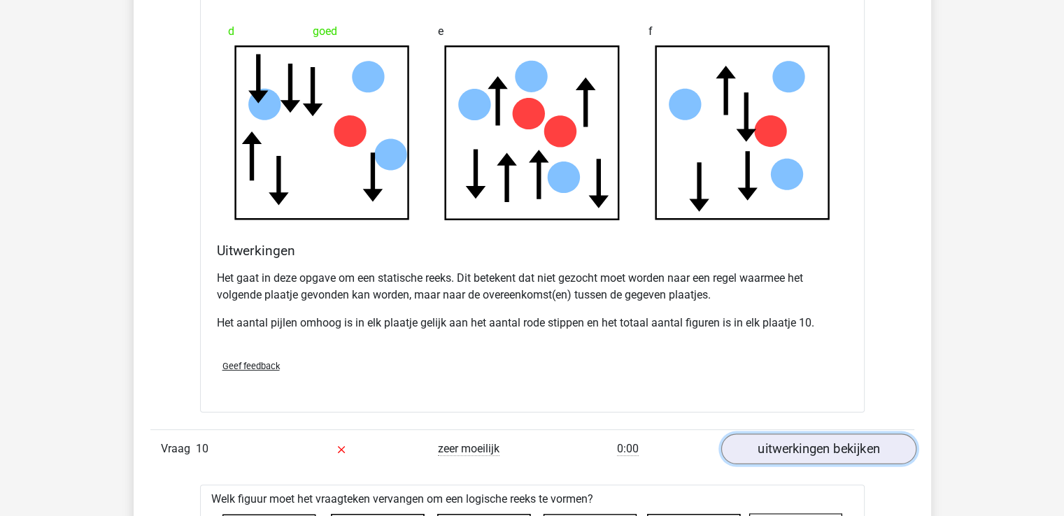
click at [850, 443] on link "uitwerkingen bekijken" at bounding box center [817, 449] width 195 height 31
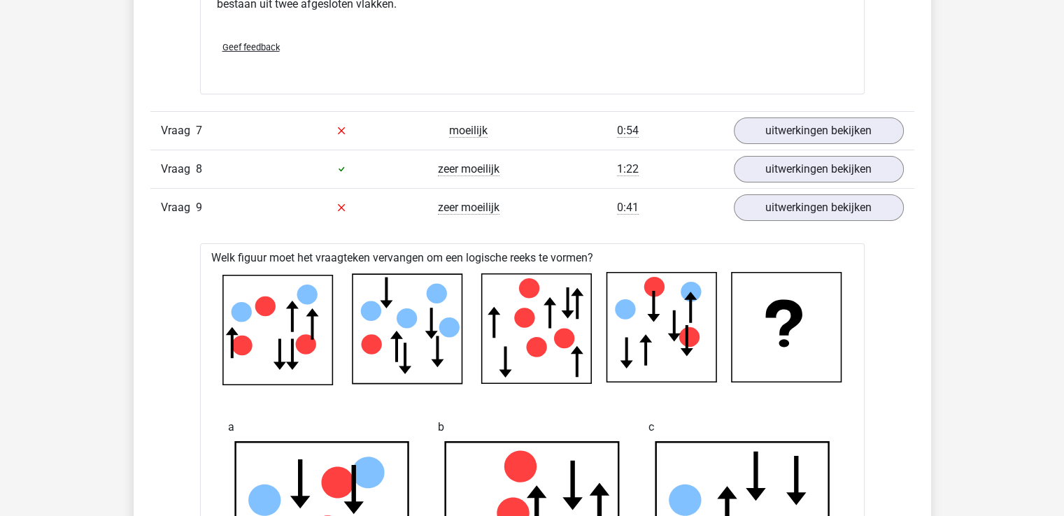
scroll to position [4868, 0]
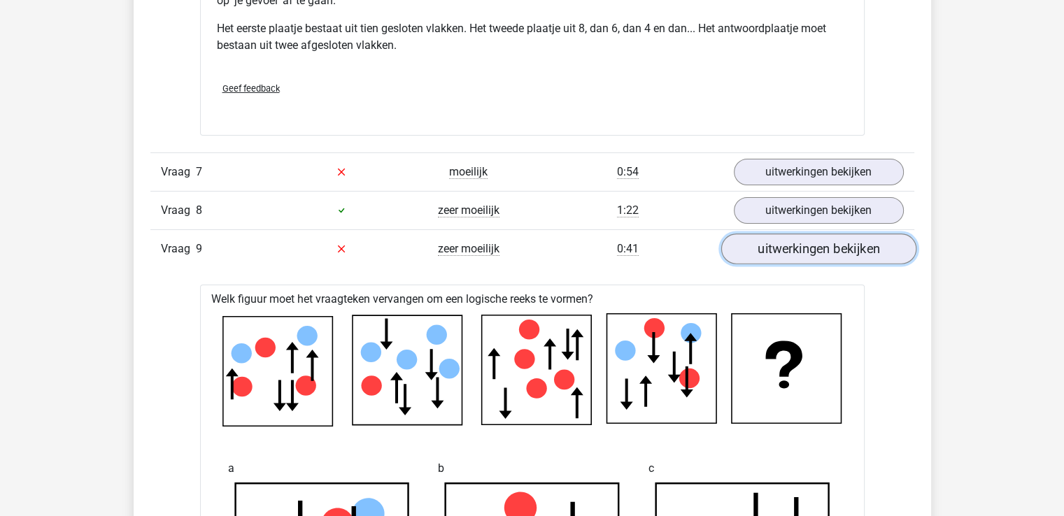
click at [825, 244] on link "uitwerkingen bekijken" at bounding box center [817, 249] width 195 height 31
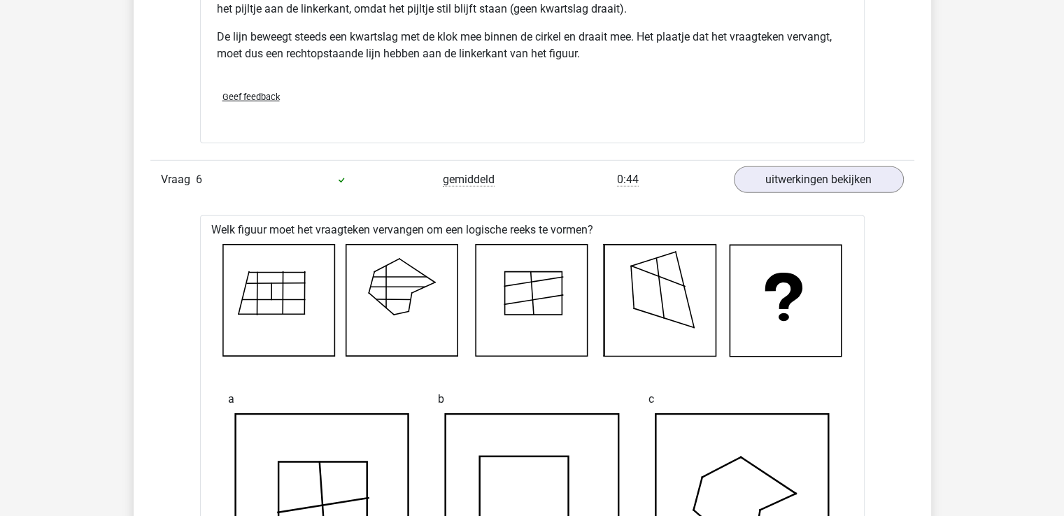
scroll to position [3900, 0]
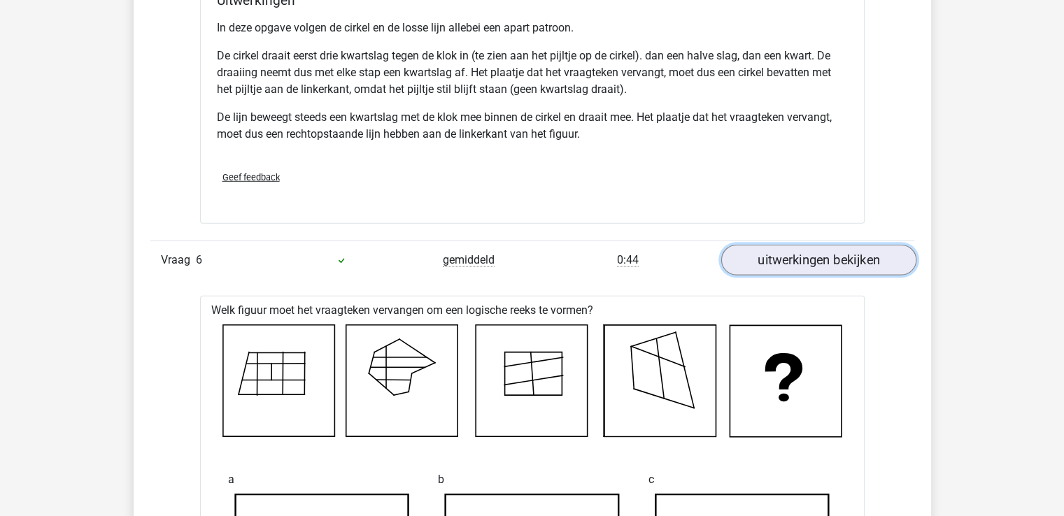
click at [834, 266] on link "uitwerkingen bekijken" at bounding box center [817, 260] width 195 height 31
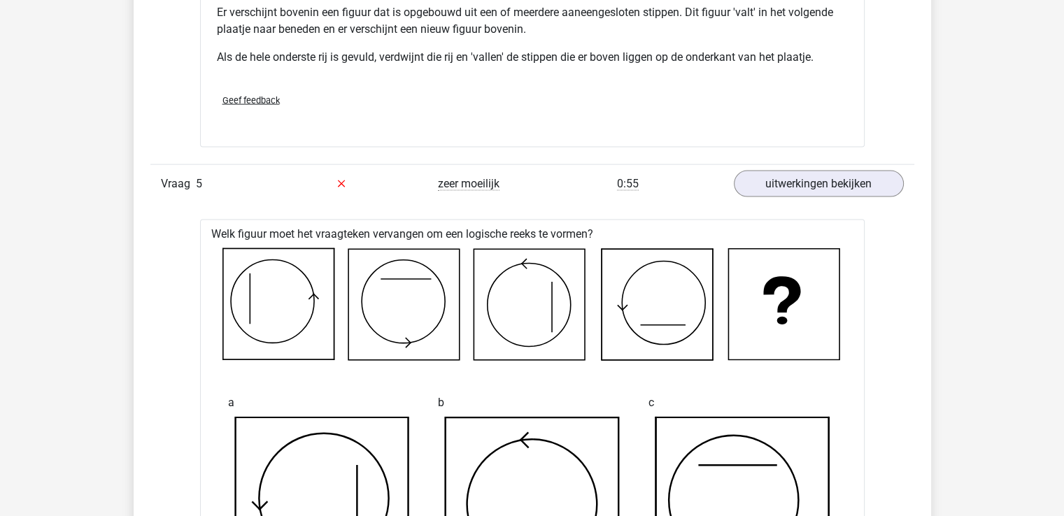
scroll to position [3002, 0]
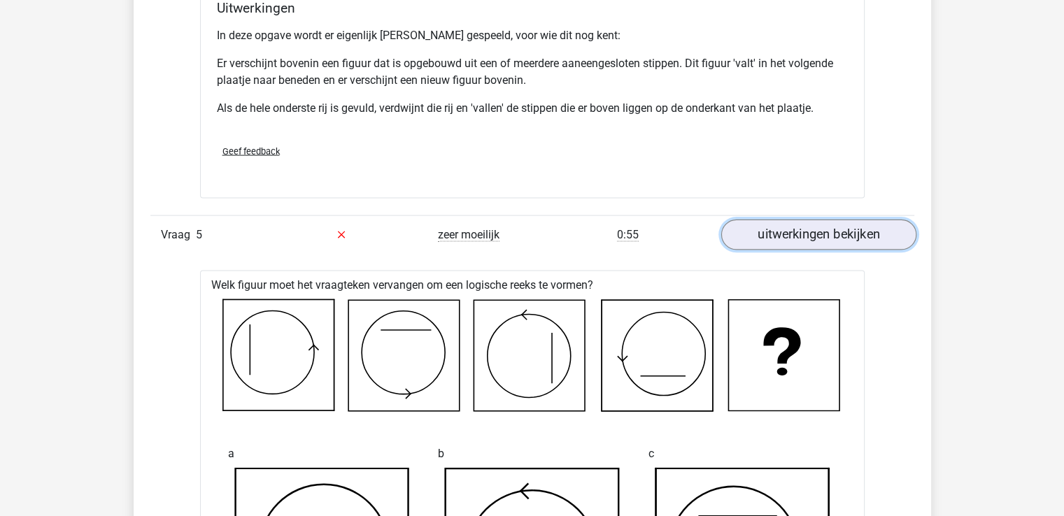
click at [827, 230] on link "uitwerkingen bekijken" at bounding box center [817, 235] width 195 height 31
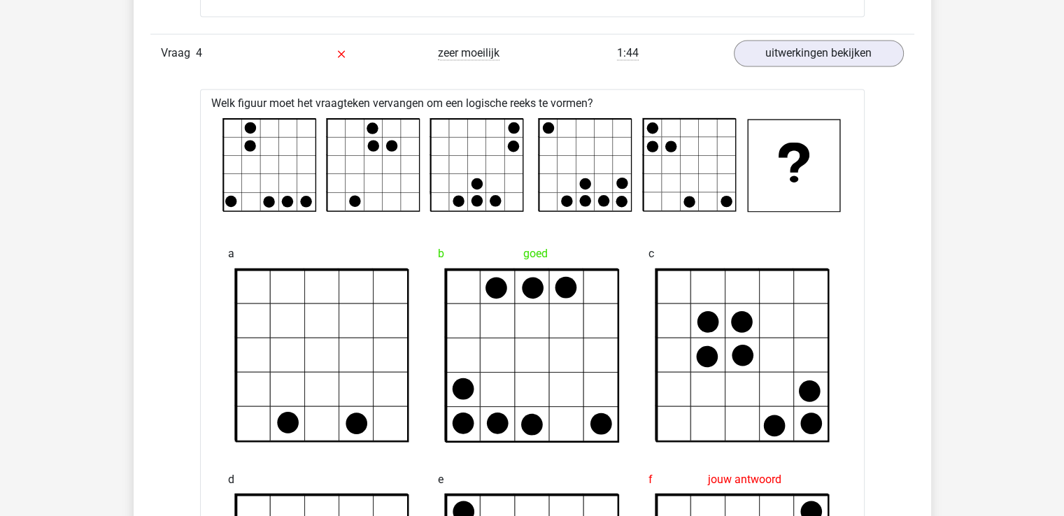
scroll to position [2130, 0]
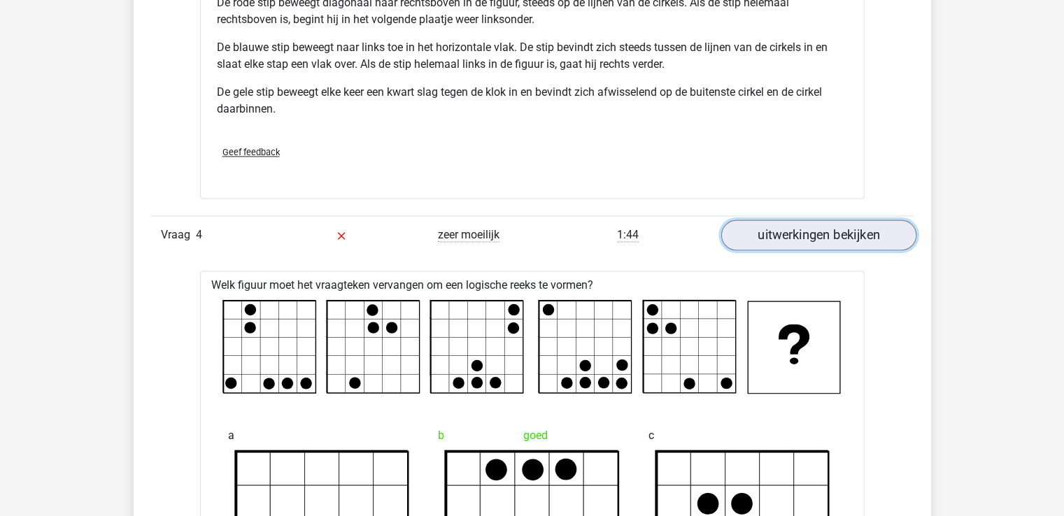
click at [811, 229] on link "uitwerkingen bekijken" at bounding box center [817, 235] width 195 height 31
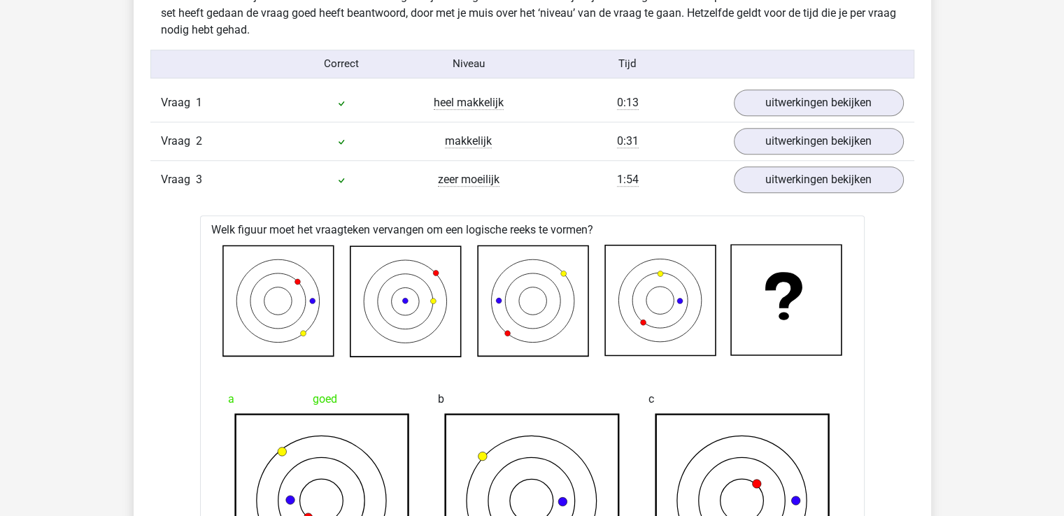
scroll to position [1150, 0]
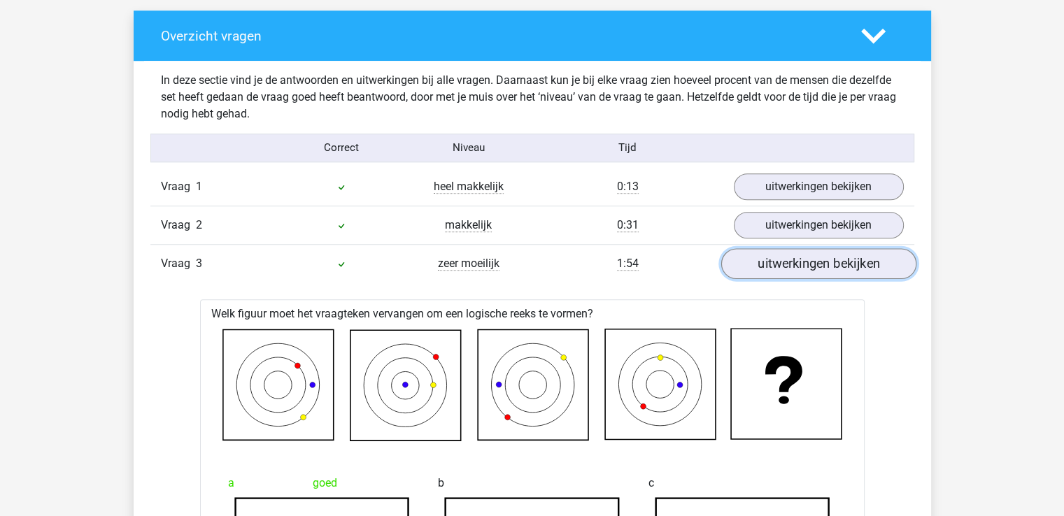
click at [830, 264] on link "uitwerkingen bekijken" at bounding box center [817, 263] width 195 height 31
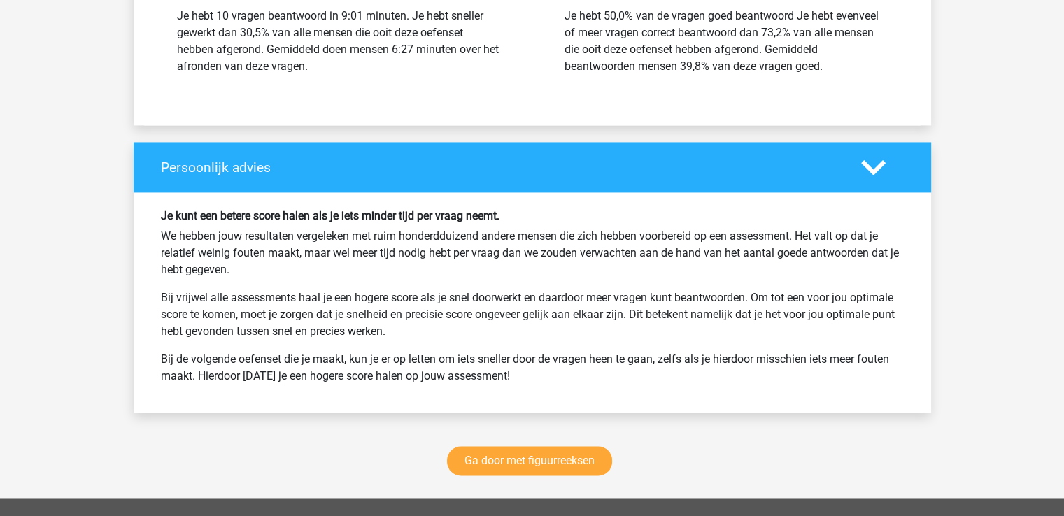
scroll to position [2084, 0]
